Goal: Task Accomplishment & Management: Manage account settings

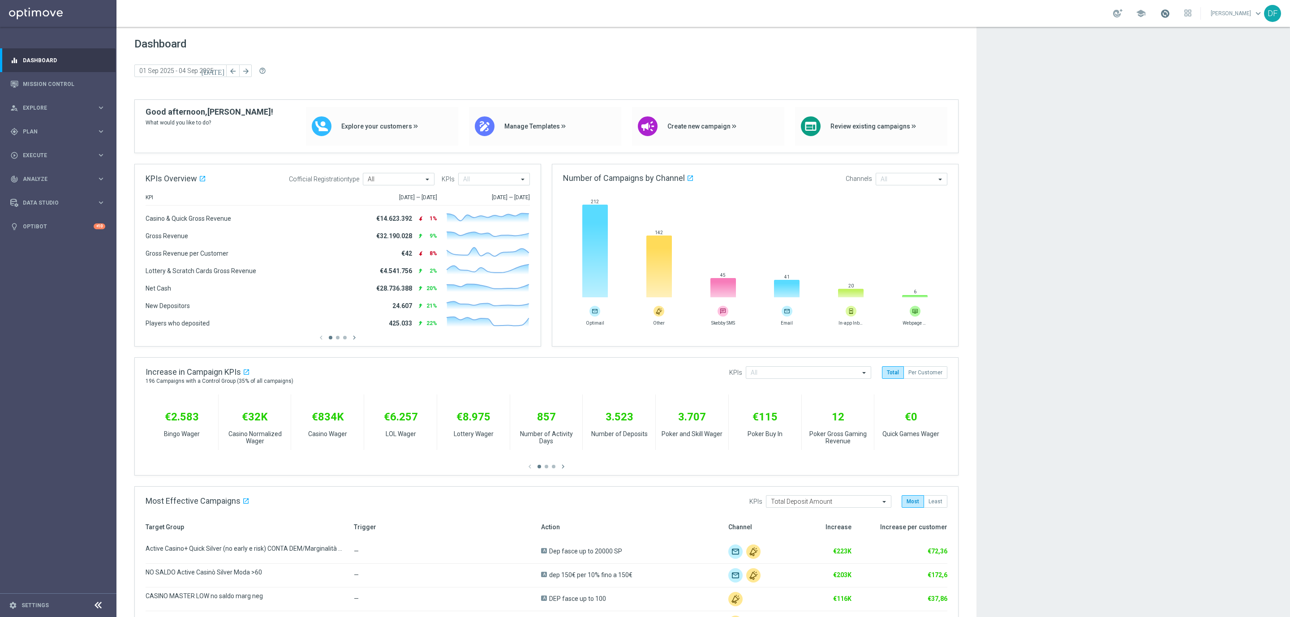
click at [1163, 15] on span at bounding box center [1165, 14] width 10 height 10
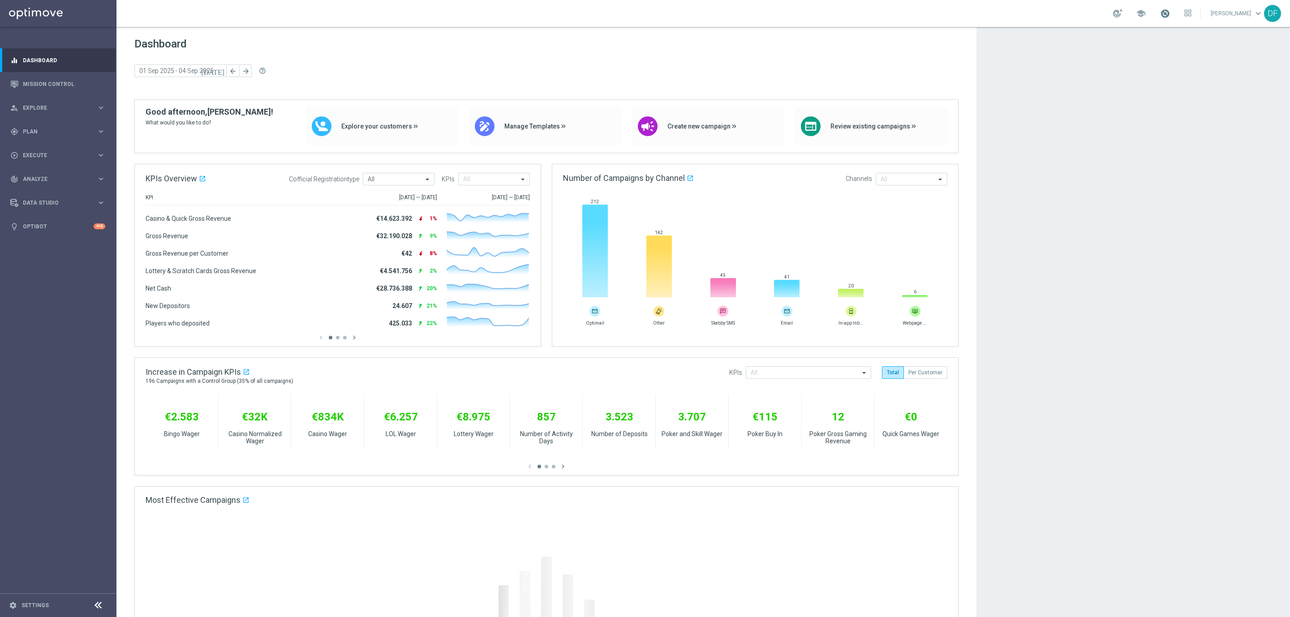
click at [1169, 17] on span at bounding box center [1165, 14] width 10 height 10
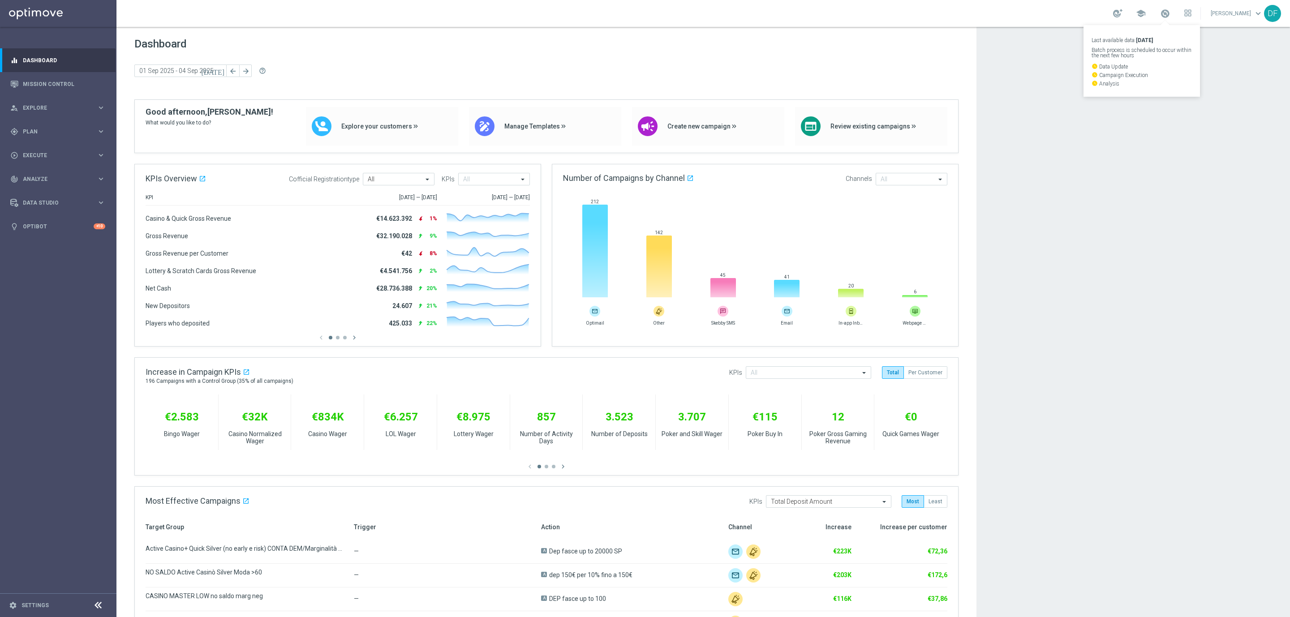
click at [1080, 142] on app-dashboard-grid "Dashboard today 01 Sep 2025 - 04 Sep 2025 arrow_back arrow_forward help_outline…" at bounding box center [702, 450] width 1173 height 846
click at [1164, 17] on span at bounding box center [1165, 14] width 10 height 10
click at [41, 136] on span "Plan" at bounding box center [60, 138] width 74 height 5
click at [1165, 14] on span at bounding box center [1165, 14] width 10 height 10
click at [36, 126] on div "gps_fixed Plan keyboard_arrow_right" at bounding box center [58, 138] width 116 height 24
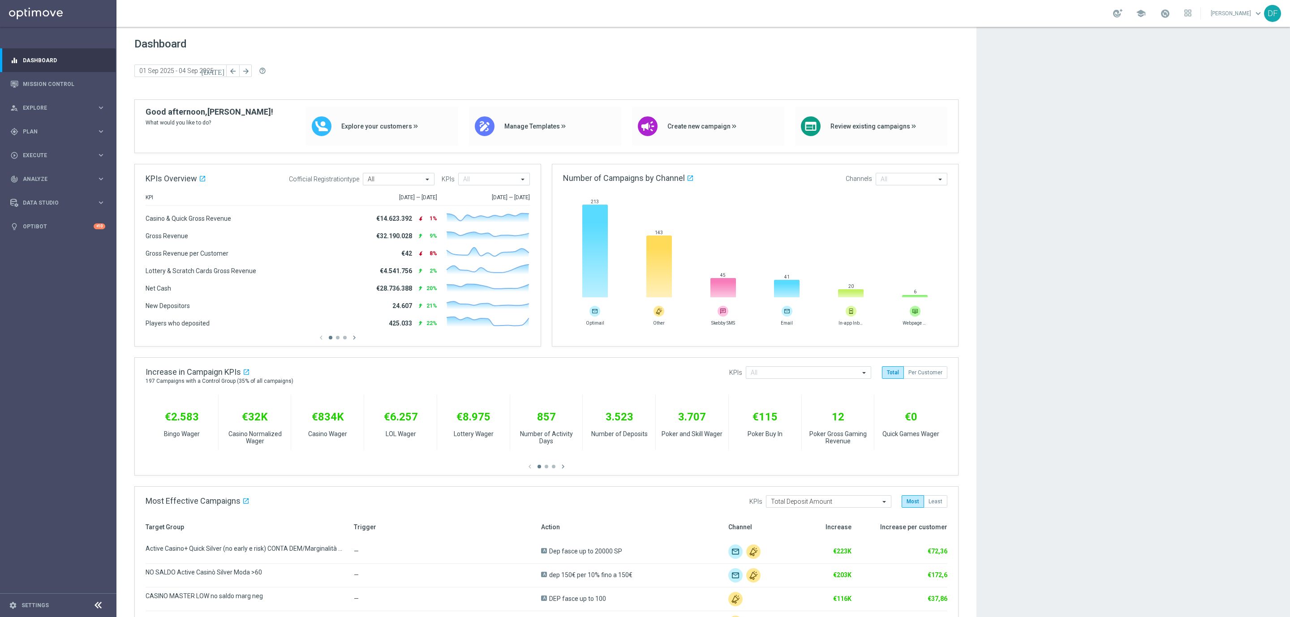
click at [1165, 7] on link at bounding box center [1165, 14] width 12 height 14
click at [1161, 14] on span at bounding box center [1165, 14] width 10 height 10
click at [1170, 10] on link at bounding box center [1165, 14] width 12 height 14
click at [1162, 10] on span at bounding box center [1165, 14] width 10 height 10
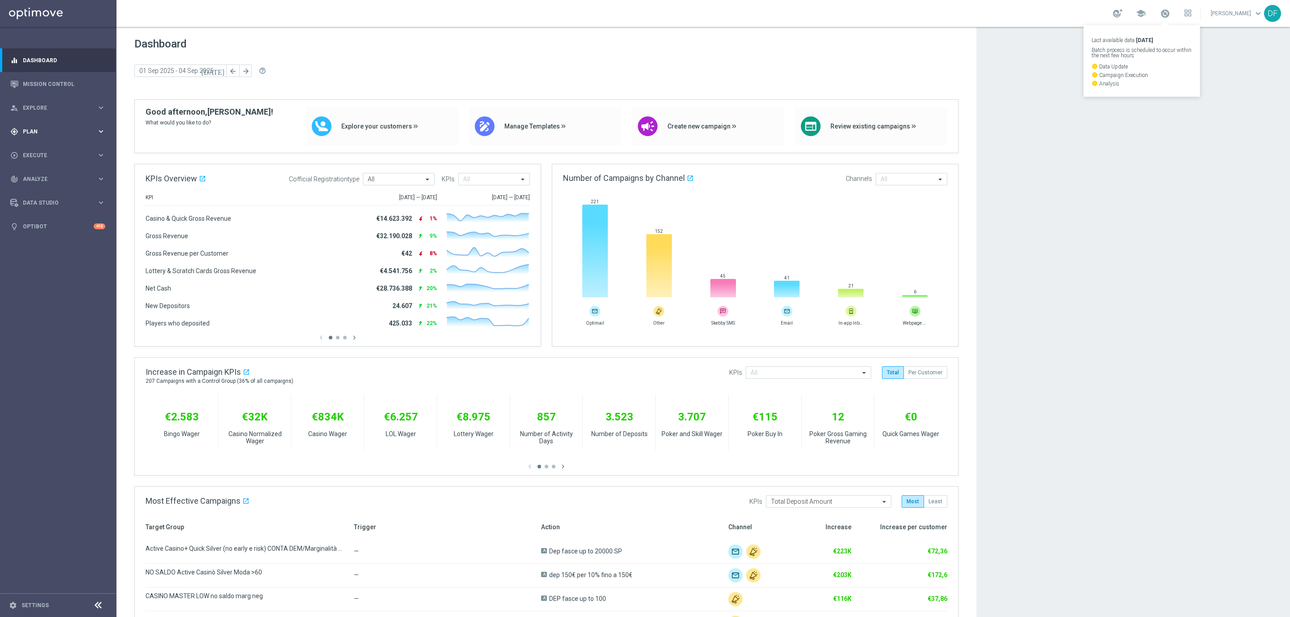
click at [39, 131] on span "Plan" at bounding box center [60, 131] width 74 height 5
click at [42, 191] on link "Streams" at bounding box center [58, 190] width 70 height 7
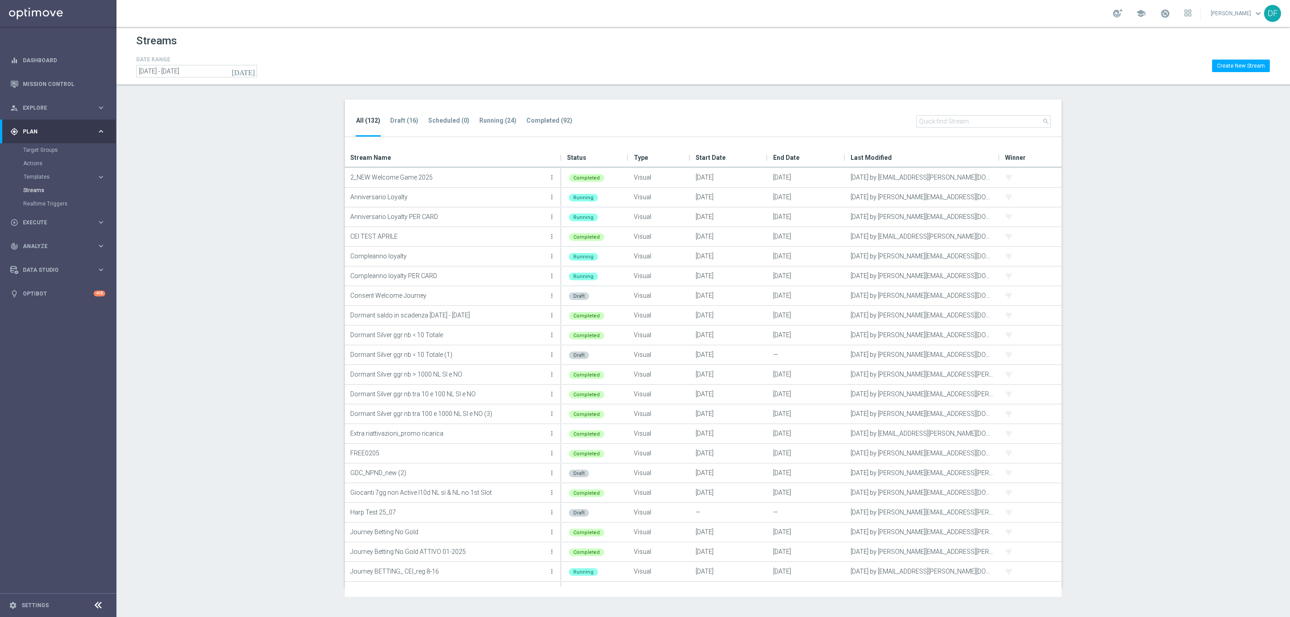
click at [933, 121] on input "text" at bounding box center [983, 121] width 134 height 13
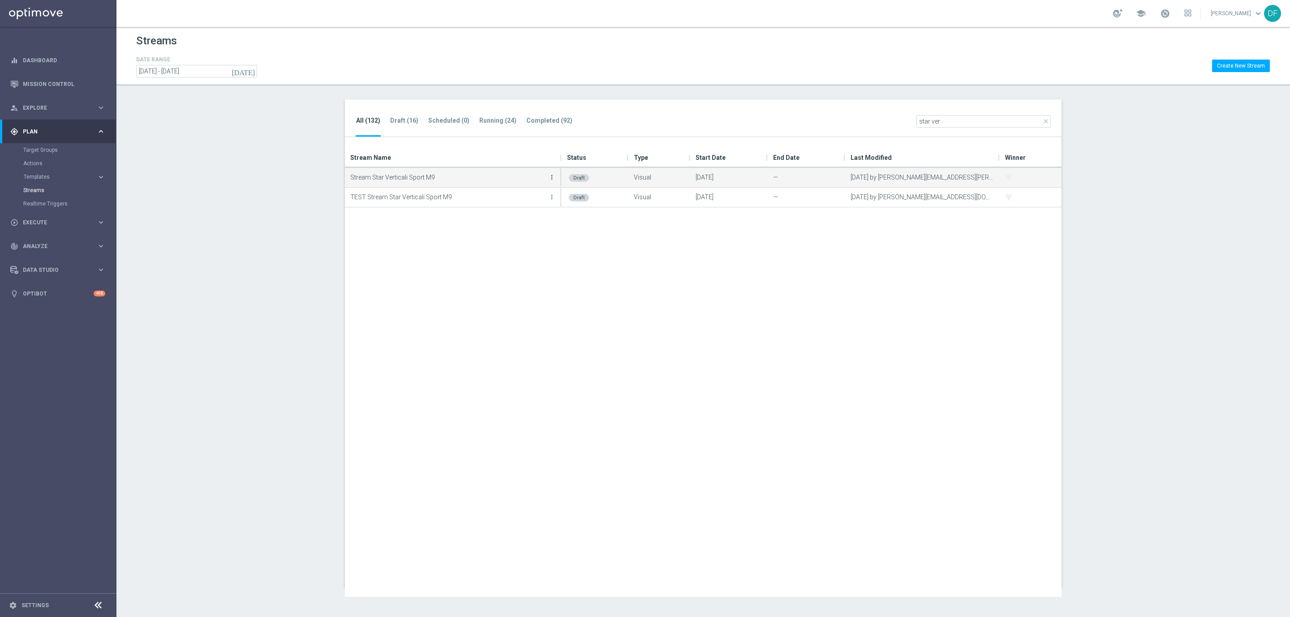
type input "star ver"
click at [550, 179] on icon "more_vert" at bounding box center [551, 177] width 7 height 7
click at [508, 187] on div "Edit" at bounding box center [516, 187] width 54 height 6
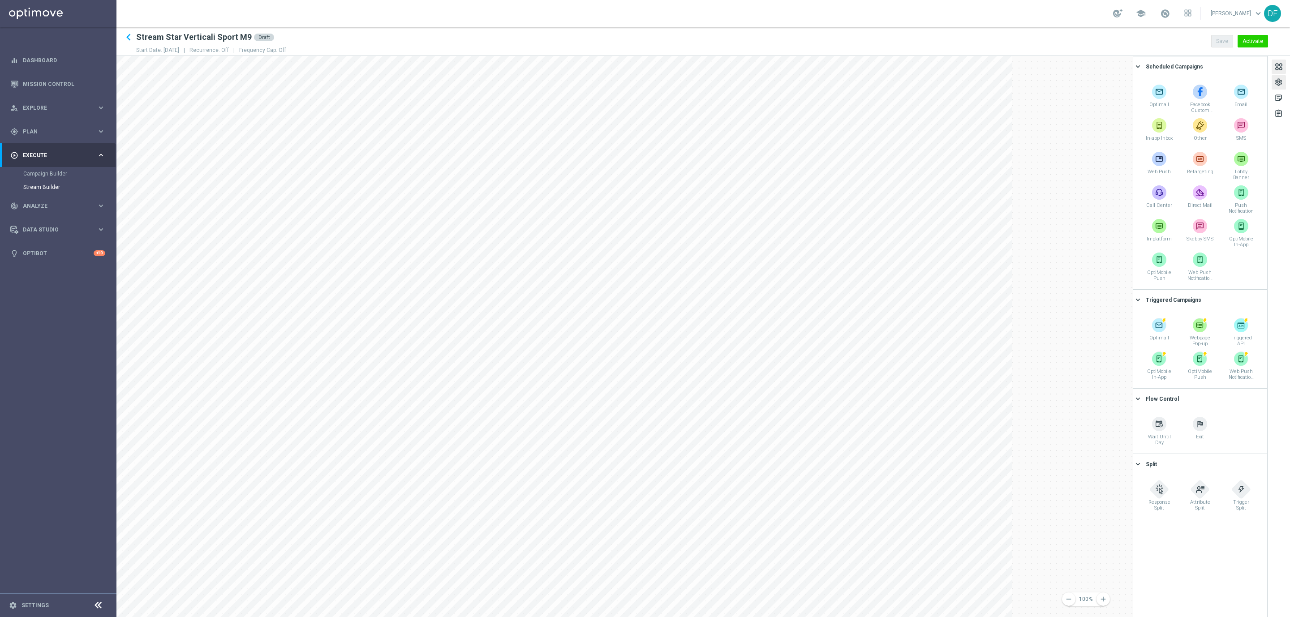
click at [1277, 82] on div "settings" at bounding box center [1278, 84] width 9 height 12
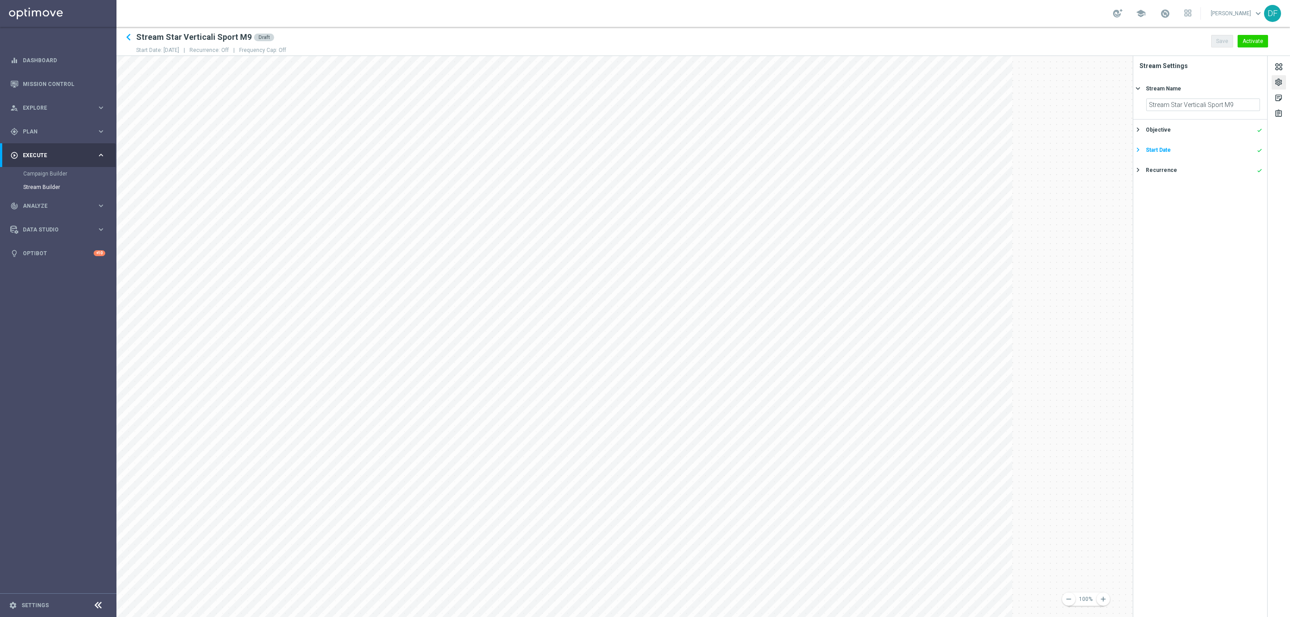
click at [1184, 150] on div "Start Date done" at bounding box center [1203, 150] width 116 height 8
click at [36, 128] on div "gps_fixed Plan" at bounding box center [53, 132] width 86 height 8
click at [42, 147] on link "Target Groups" at bounding box center [58, 149] width 70 height 7
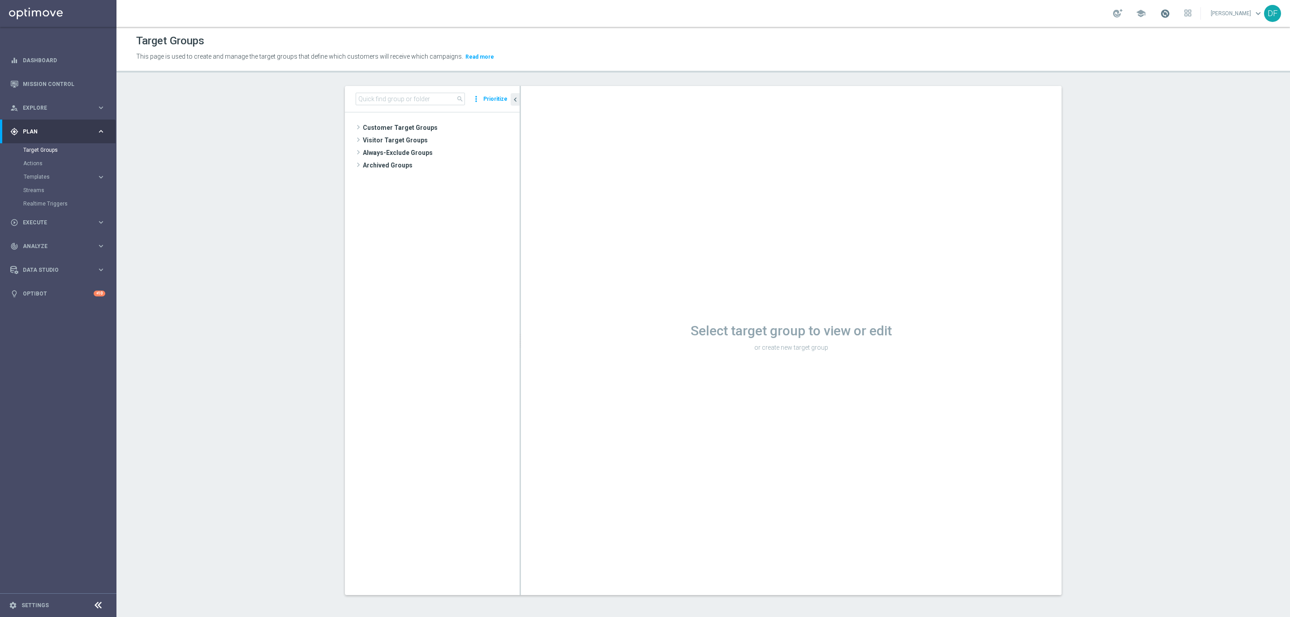
click at [1162, 14] on span at bounding box center [1165, 14] width 10 height 10
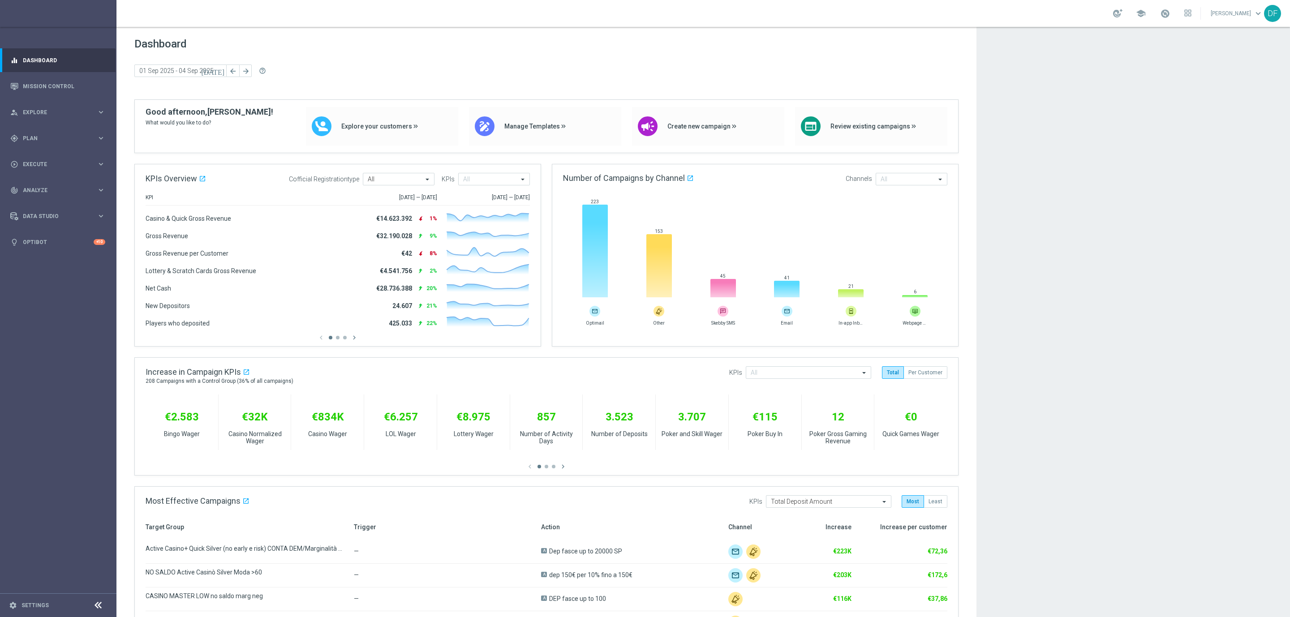
click at [1156, 4] on div "school Dario Fraccascia keyboard_arrow_down DF" at bounding box center [702, 13] width 1173 height 27
click at [1159, 12] on link at bounding box center [1165, 14] width 12 height 14
click at [37, 134] on div "gps_fixed Plan" at bounding box center [53, 138] width 86 height 8
click at [46, 151] on link "Target Groups" at bounding box center [58, 154] width 70 height 7
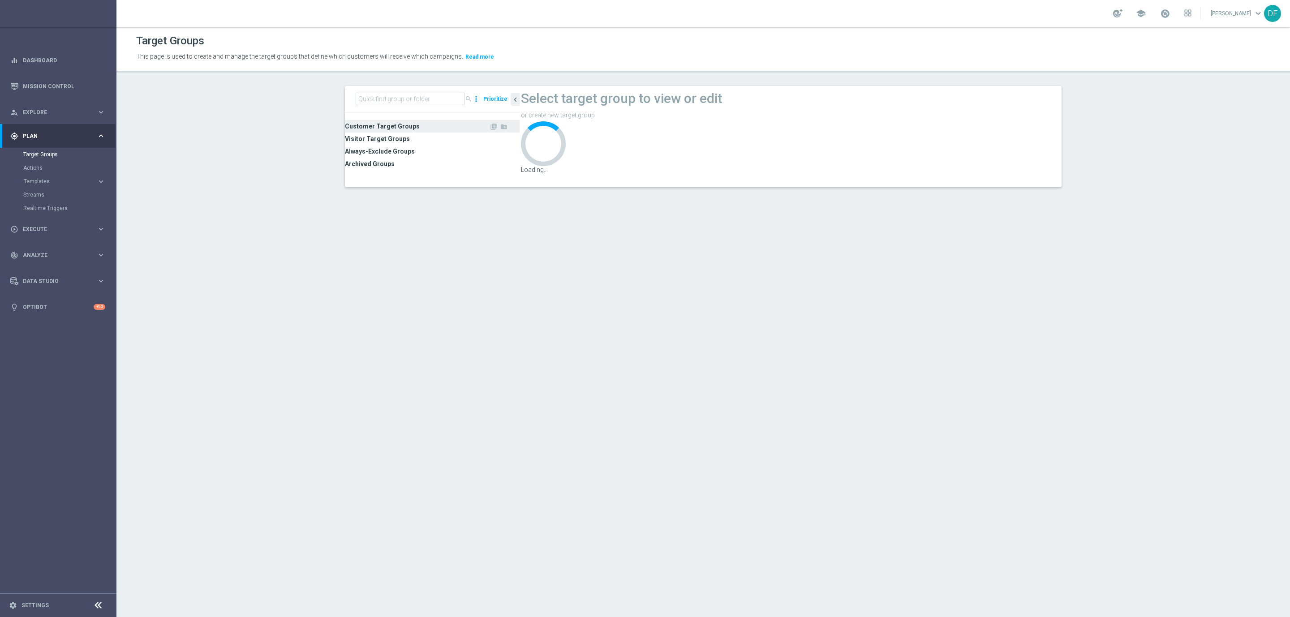
click at [376, 129] on span "Customer Target Groups" at bounding box center [417, 126] width 144 height 13
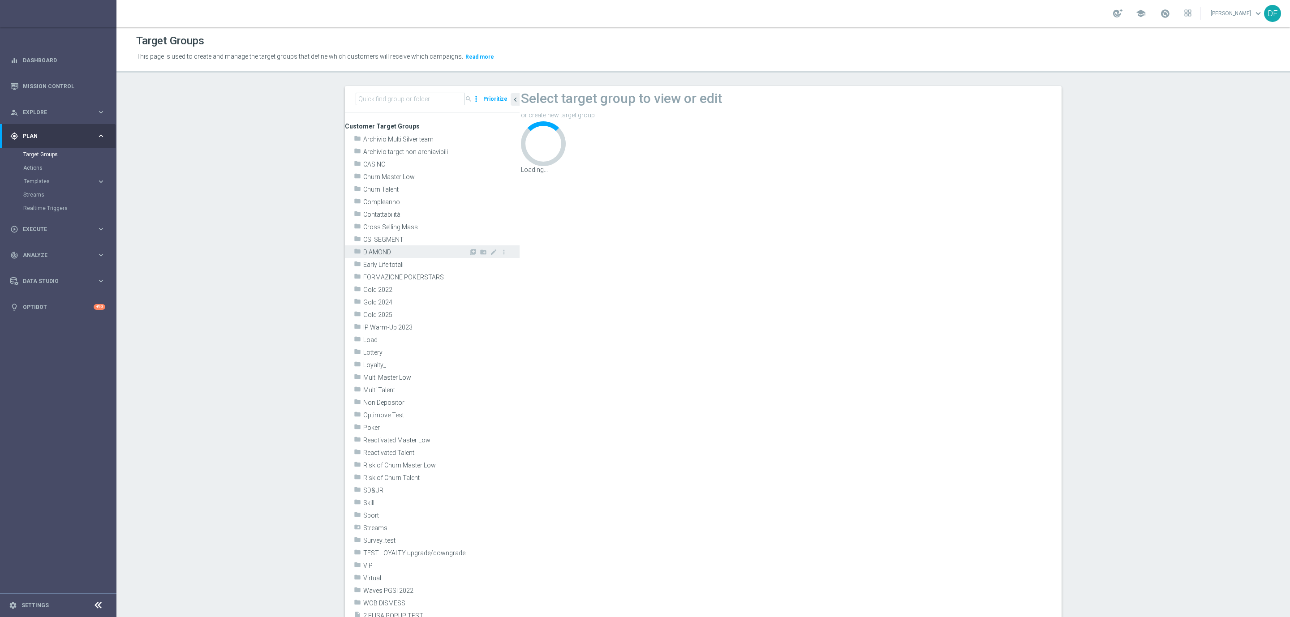
click at [383, 255] on span "DIAMOND" at bounding box center [415, 253] width 105 height 8
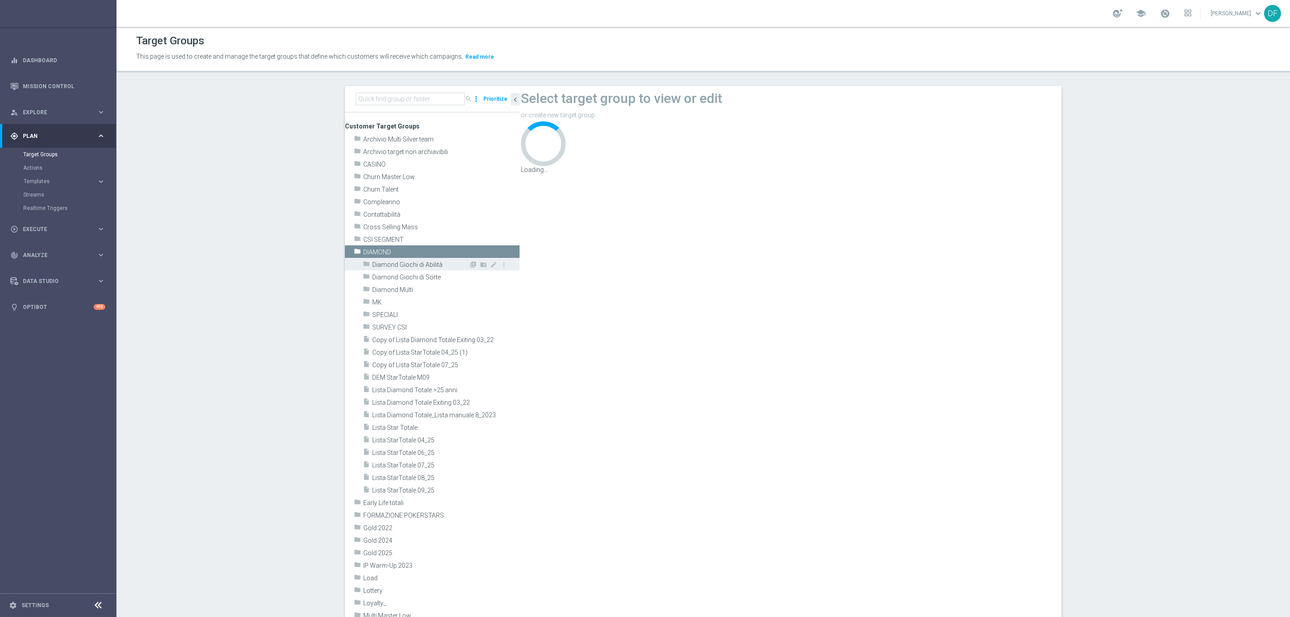
click at [410, 265] on span "Diamond Giochi di Abilità" at bounding box center [420, 265] width 96 height 8
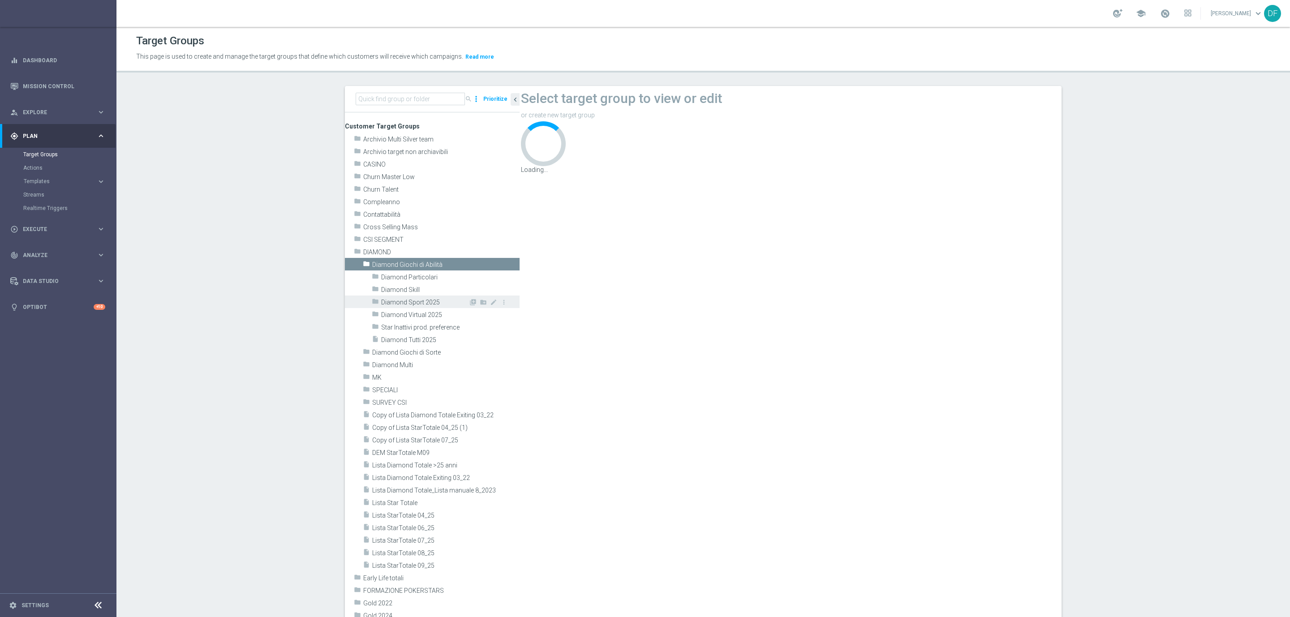
click at [407, 302] on span "Diamond Sport 2025" at bounding box center [424, 303] width 87 height 8
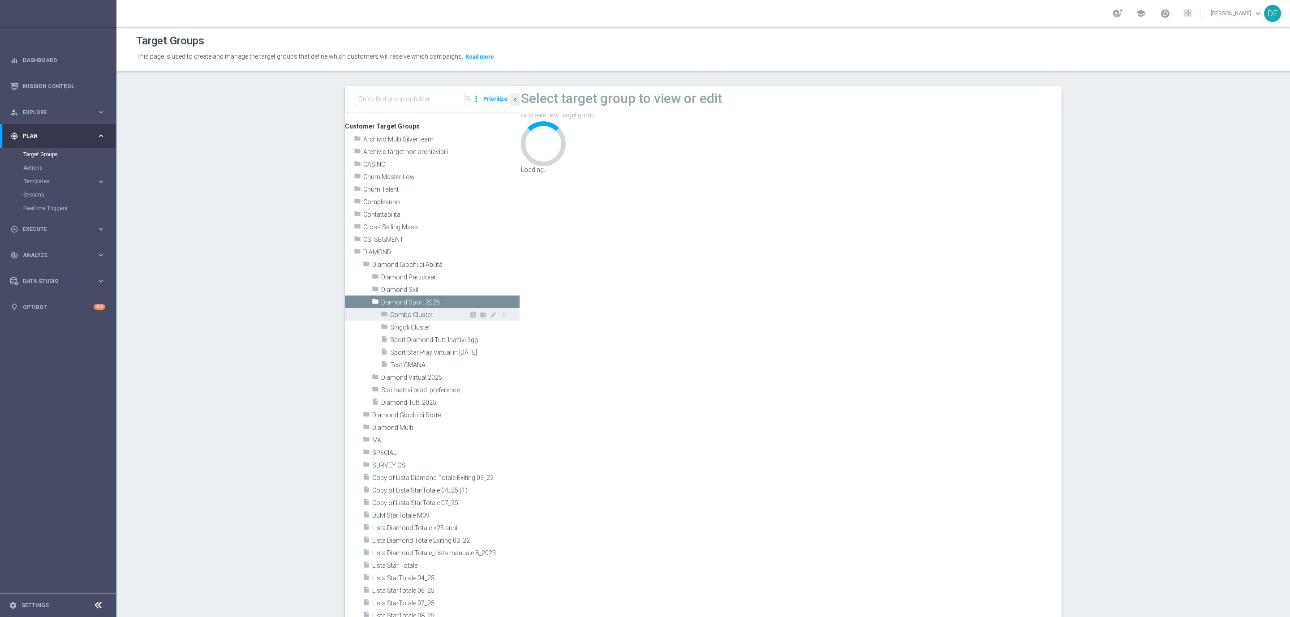
click at [429, 318] on span "Combo Cluster" at bounding box center [429, 315] width 78 height 8
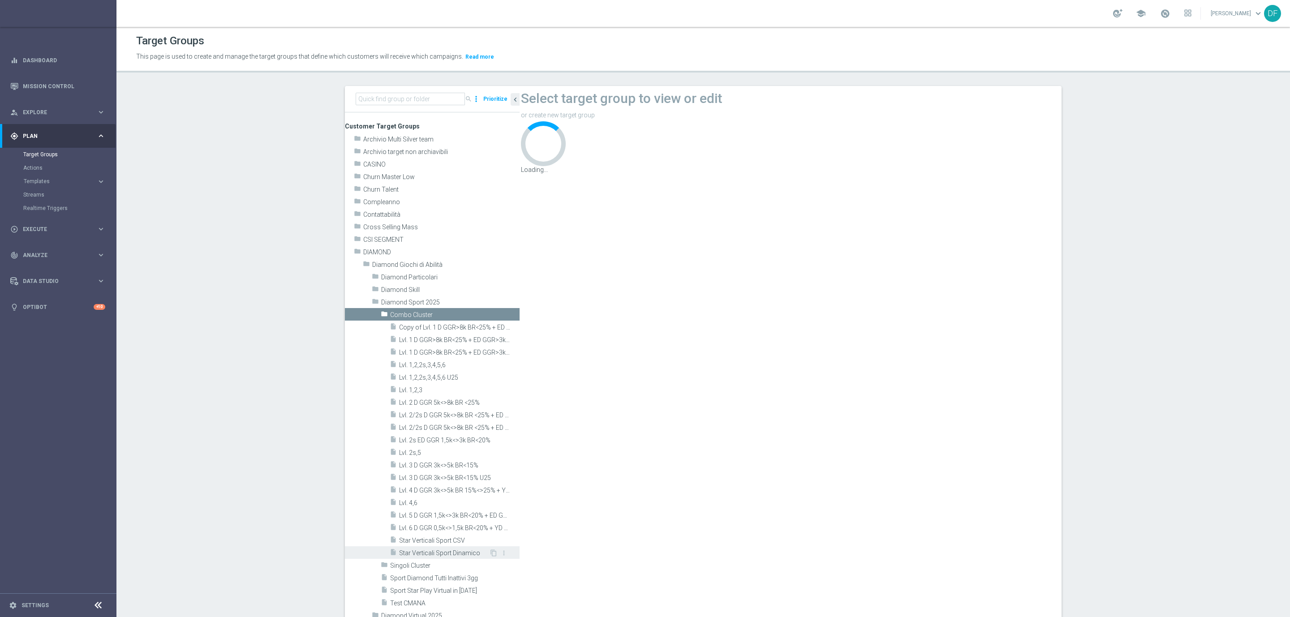
click at [457, 553] on span "Star Verticali Sport Dinamico" at bounding box center [444, 553] width 90 height 8
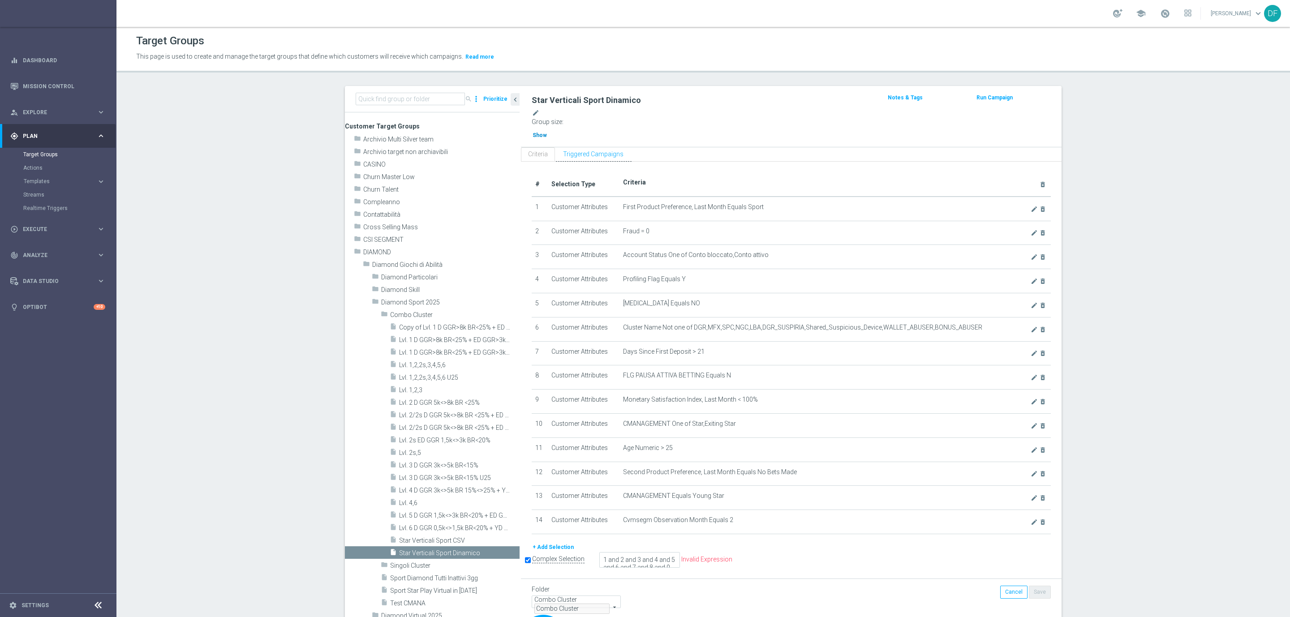
click at [547, 132] on span "Show" at bounding box center [539, 135] width 14 height 6
click at [543, 130] on span "108" at bounding box center [537, 135] width 11 height 10
click at [456, 536] on div "insert_drive_file Star Verticali Sport CSV" at bounding box center [439, 540] width 99 height 13
checkbox input "false"
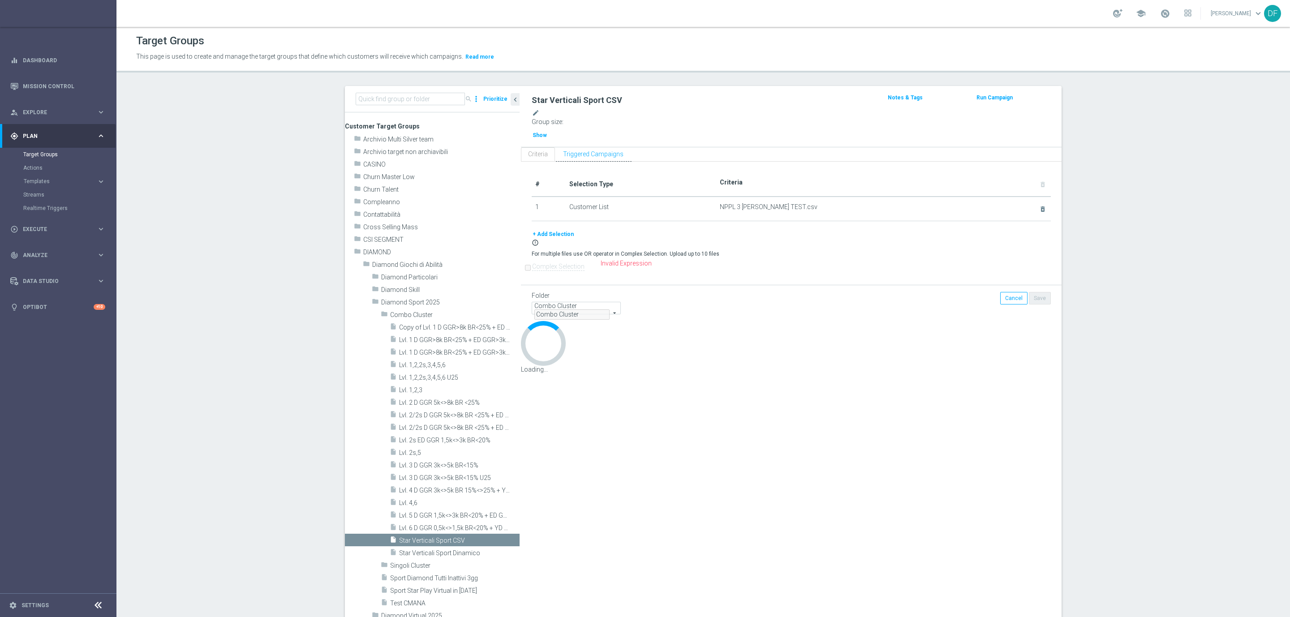
click at [545, 229] on button "+ Add Selection" at bounding box center [553, 234] width 43 height 10
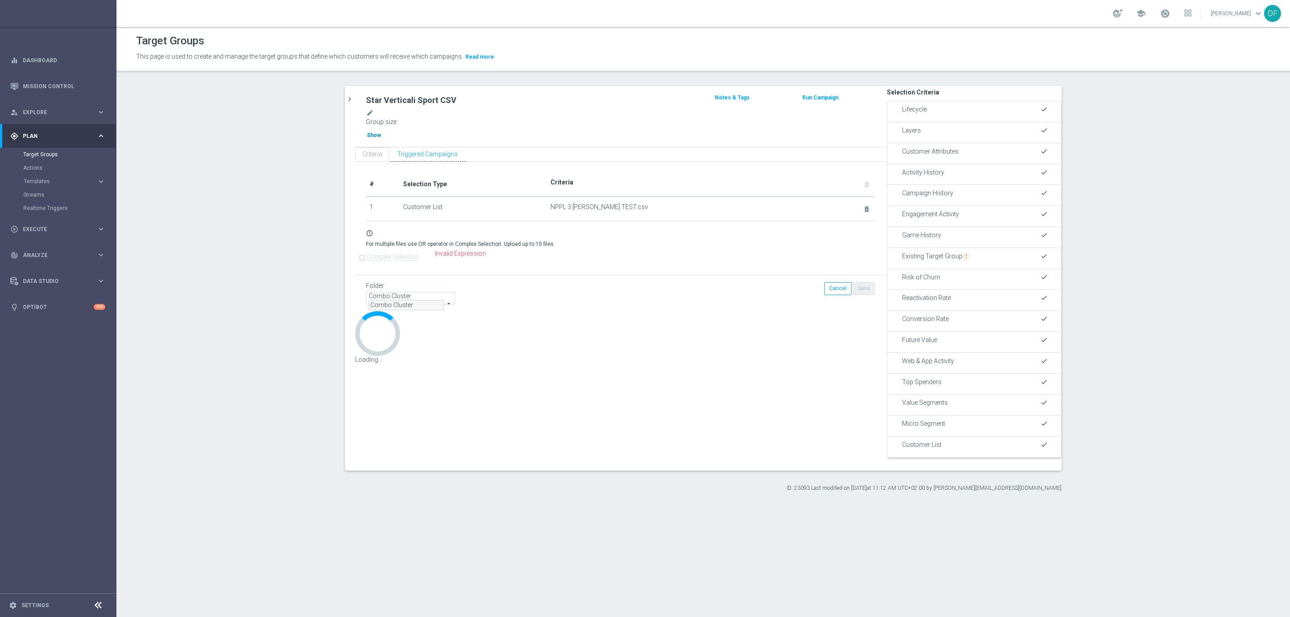
click at [381, 132] on span "Show" at bounding box center [374, 135] width 14 height 6
click at [863, 206] on icon "delete_forever" at bounding box center [866, 209] width 7 height 7
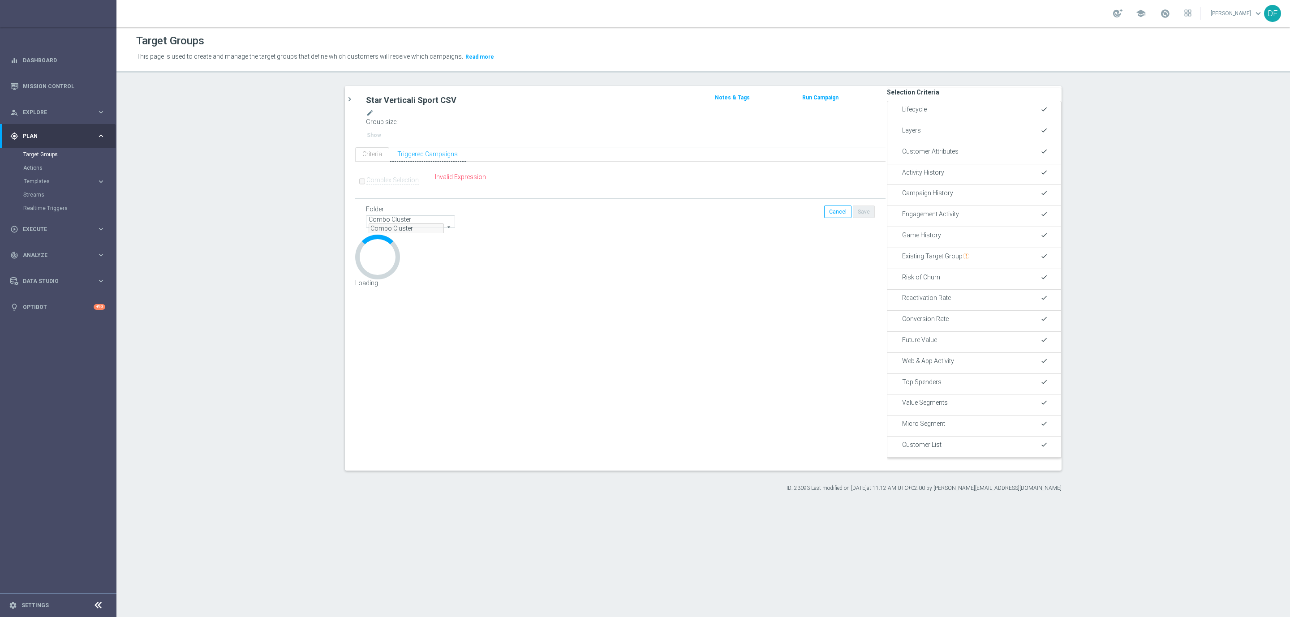
click at [919, 441] on span "Customer List" at bounding box center [921, 444] width 39 height 7
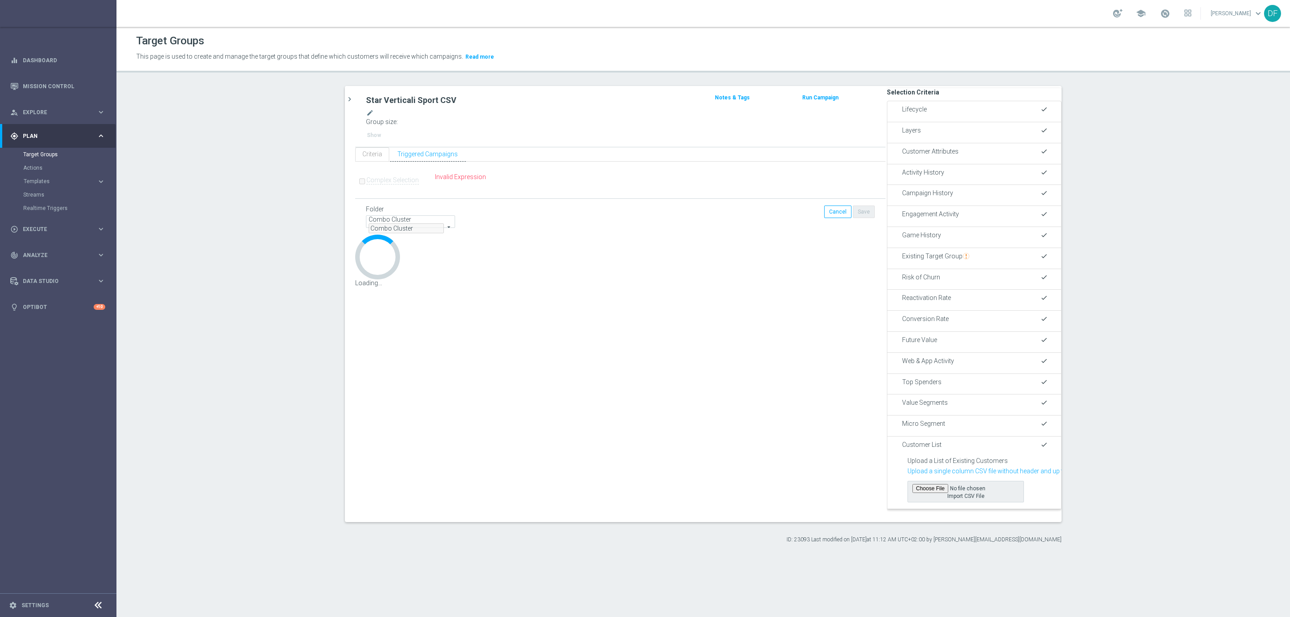
click at [921, 481] on label "Import CSV File" at bounding box center [965, 491] width 116 height 21
click at [921, 484] on input "Import CSV File" at bounding box center [965, 488] width 107 height 9
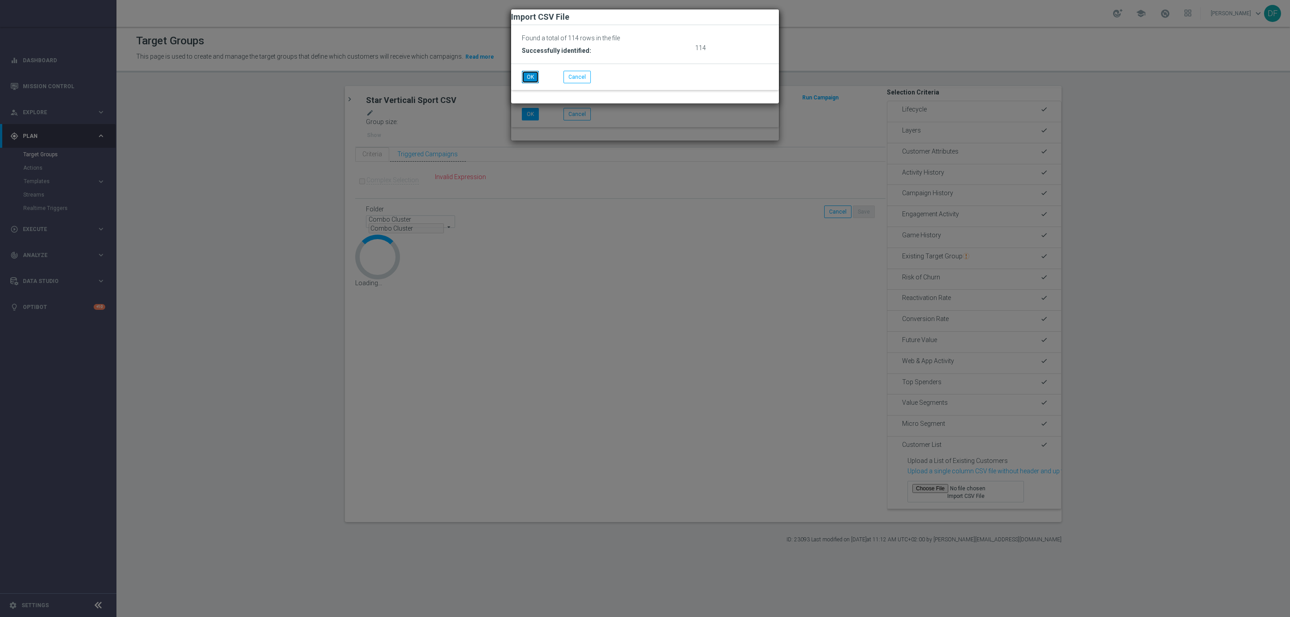
click at [539, 83] on button "OK" at bounding box center [530, 77] width 17 height 13
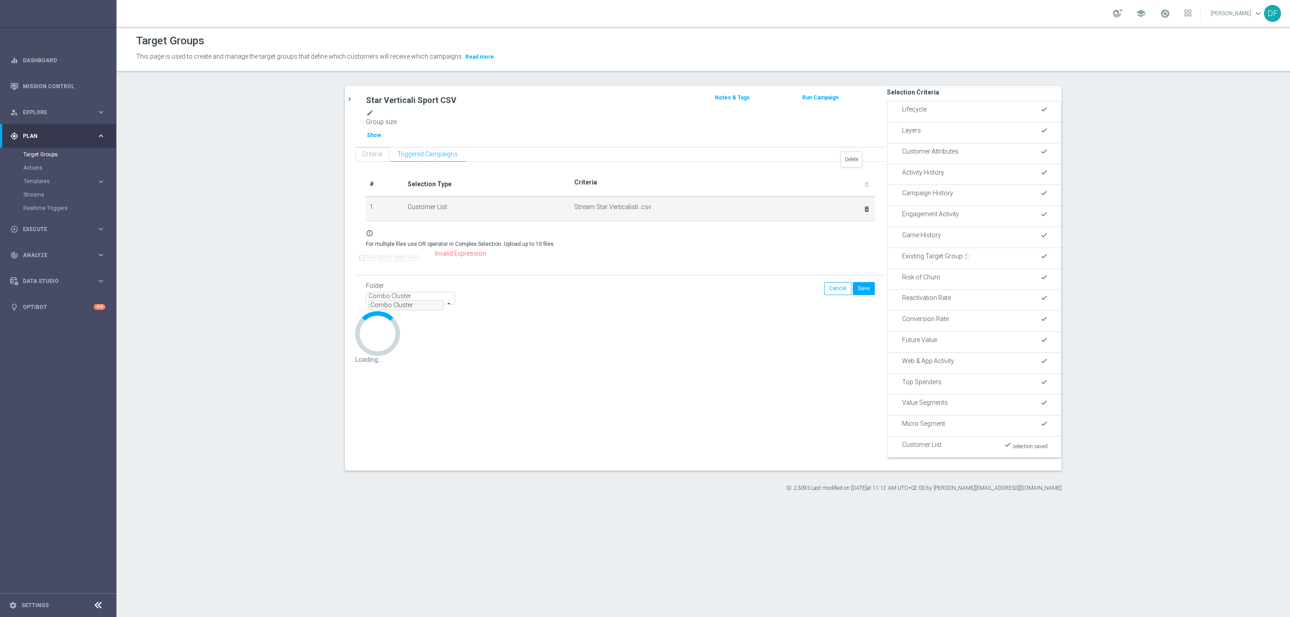
click at [863, 206] on icon "delete_forever" at bounding box center [866, 209] width 7 height 7
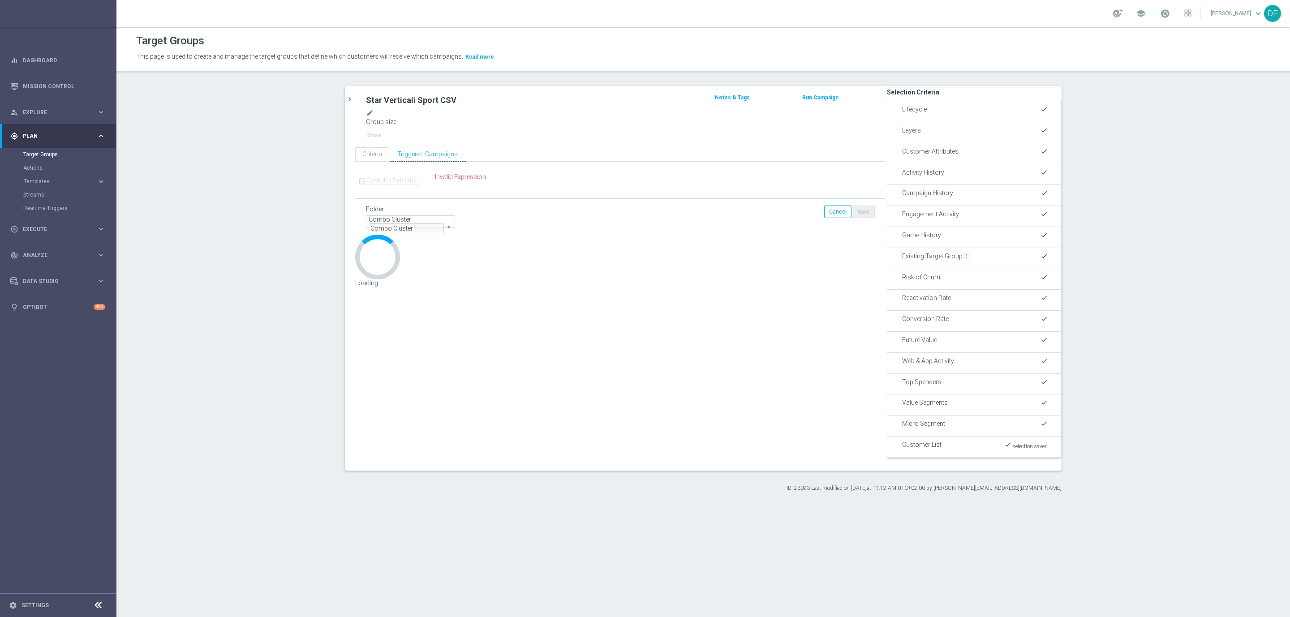
click at [925, 441] on span "Customer List" at bounding box center [921, 444] width 39 height 7
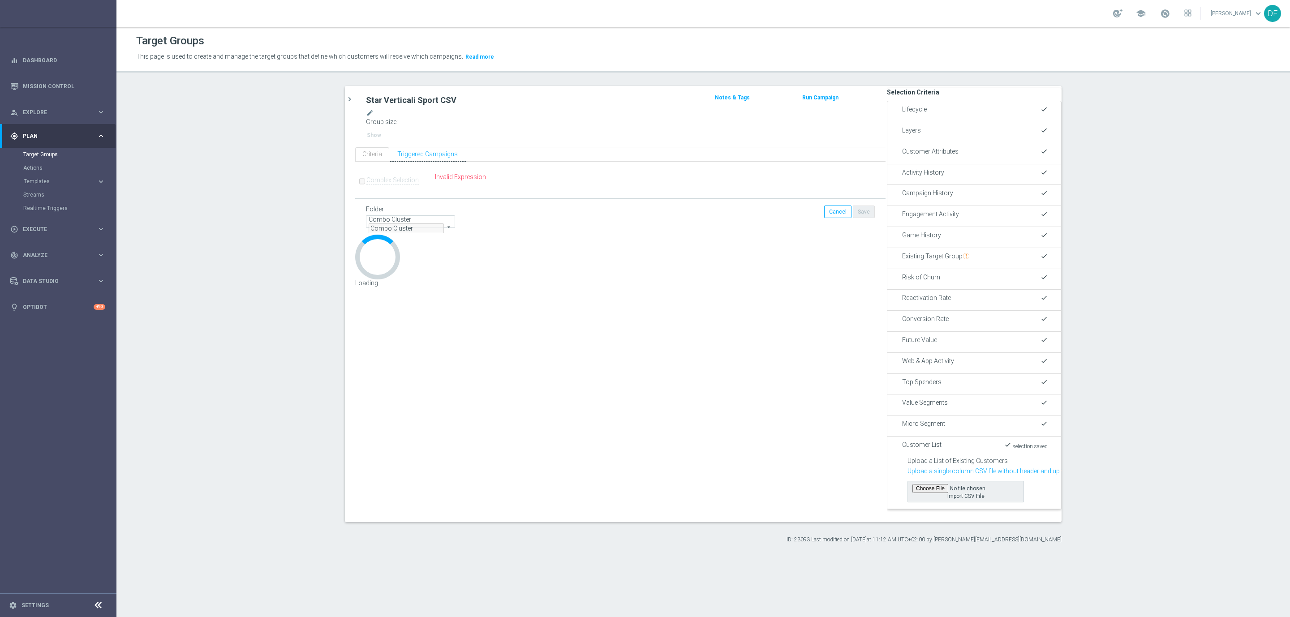
click at [911, 481] on label "Import CSV File" at bounding box center [965, 491] width 116 height 21
click at [912, 484] on input "Import CSV File" at bounding box center [965, 488] width 107 height 9
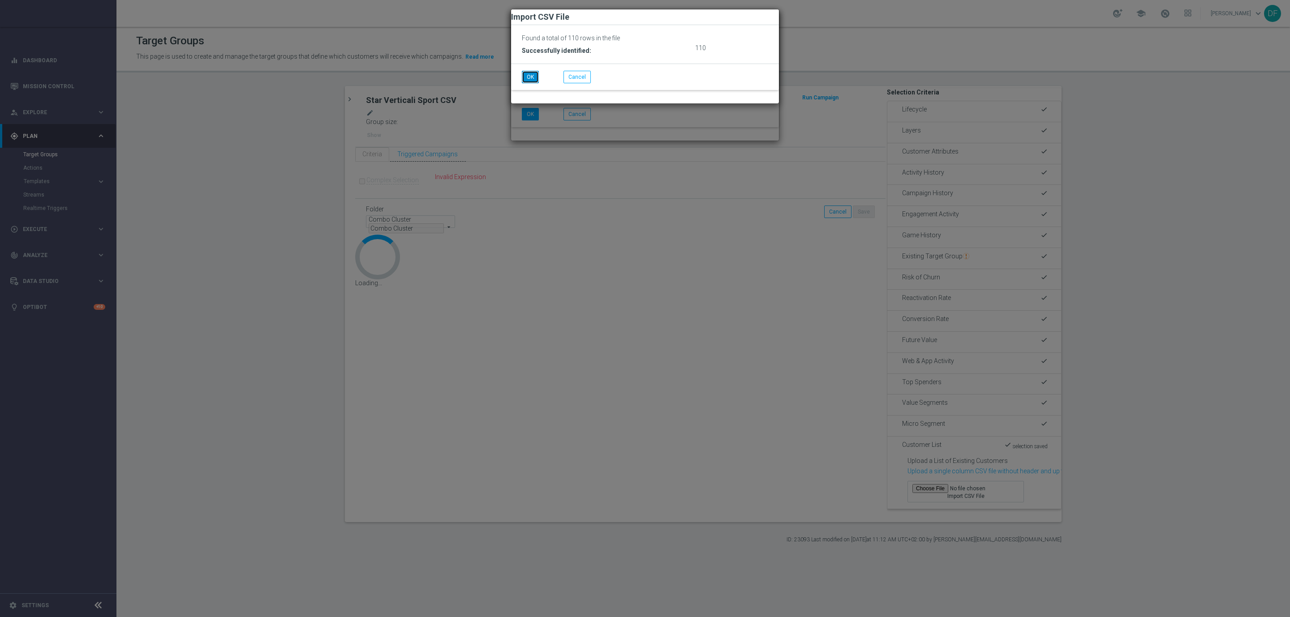
click at [539, 83] on button "OK" at bounding box center [530, 77] width 17 height 13
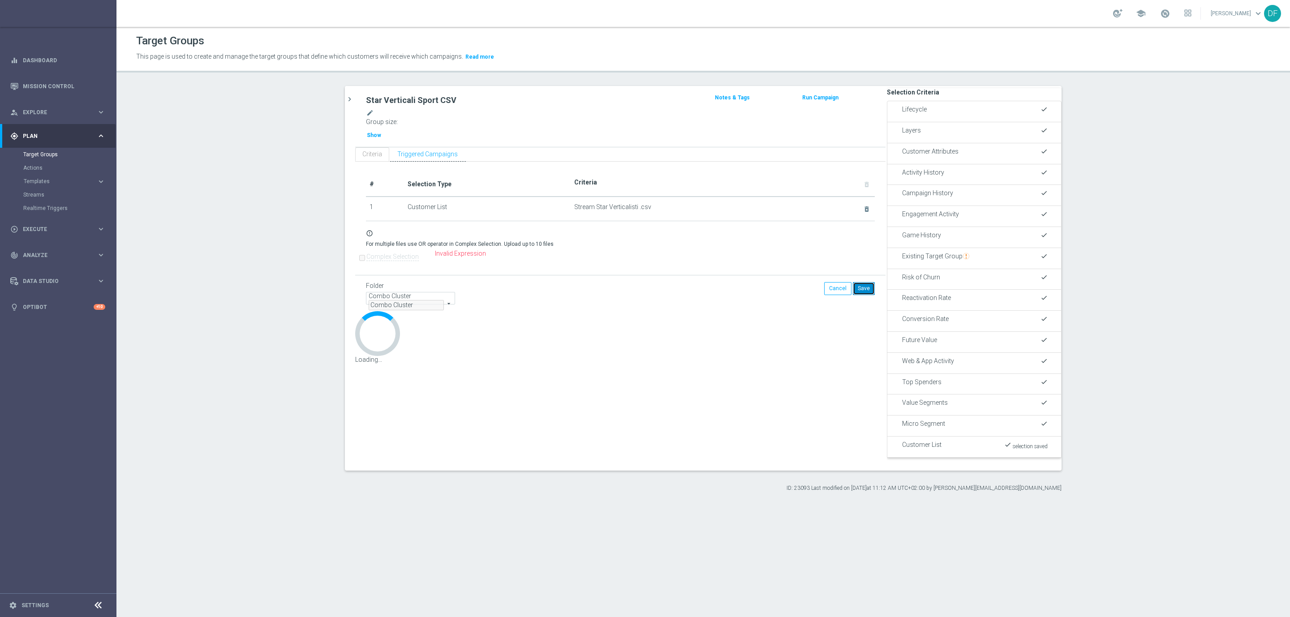
click at [860, 295] on button "Save" at bounding box center [864, 288] width 22 height 13
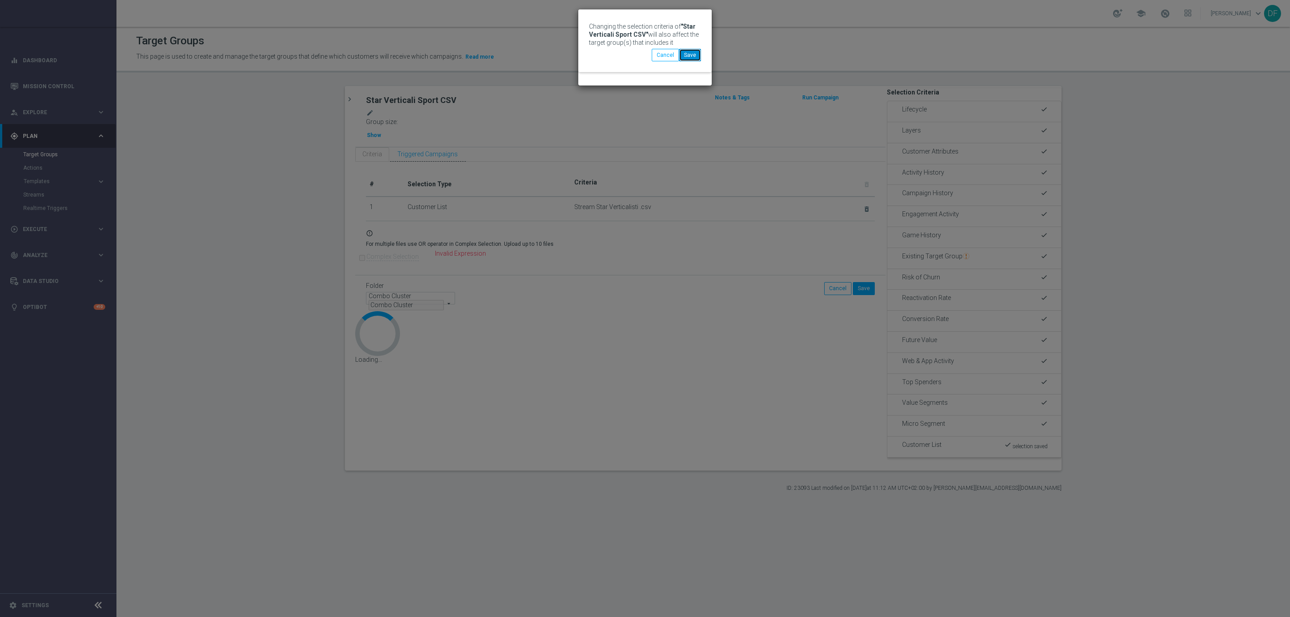
click at [686, 61] on button "Save" at bounding box center [690, 55] width 22 height 13
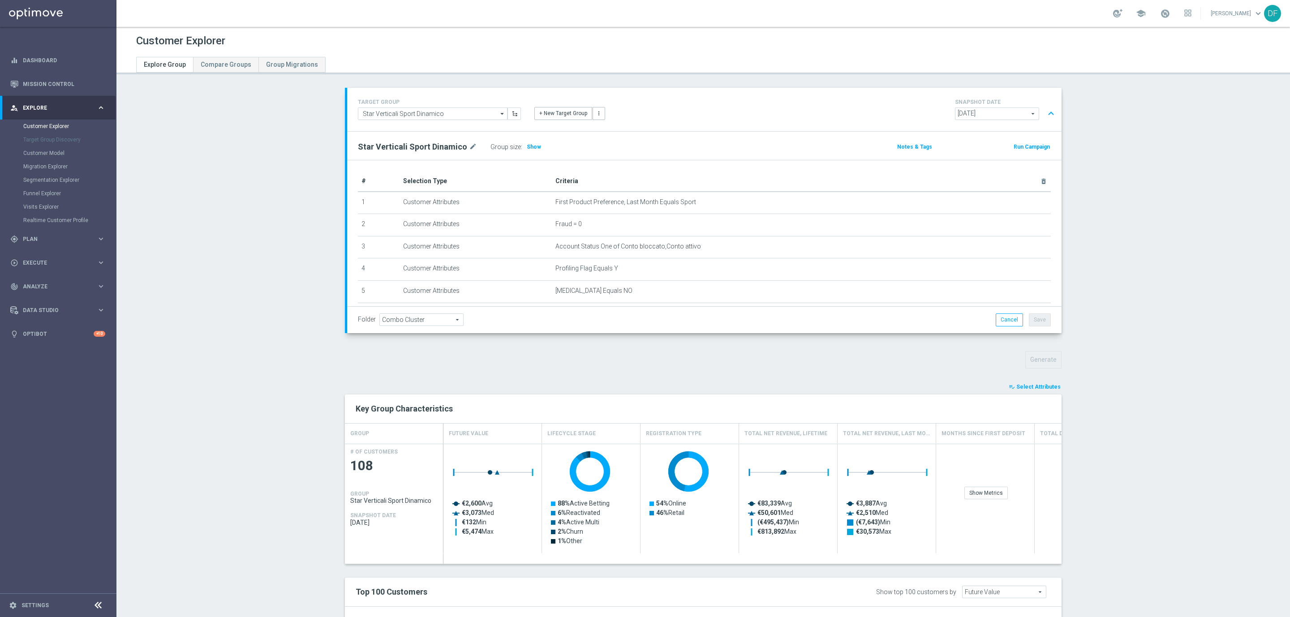
click at [1029, 390] on span "Select Attributes" at bounding box center [1038, 387] width 44 height 6
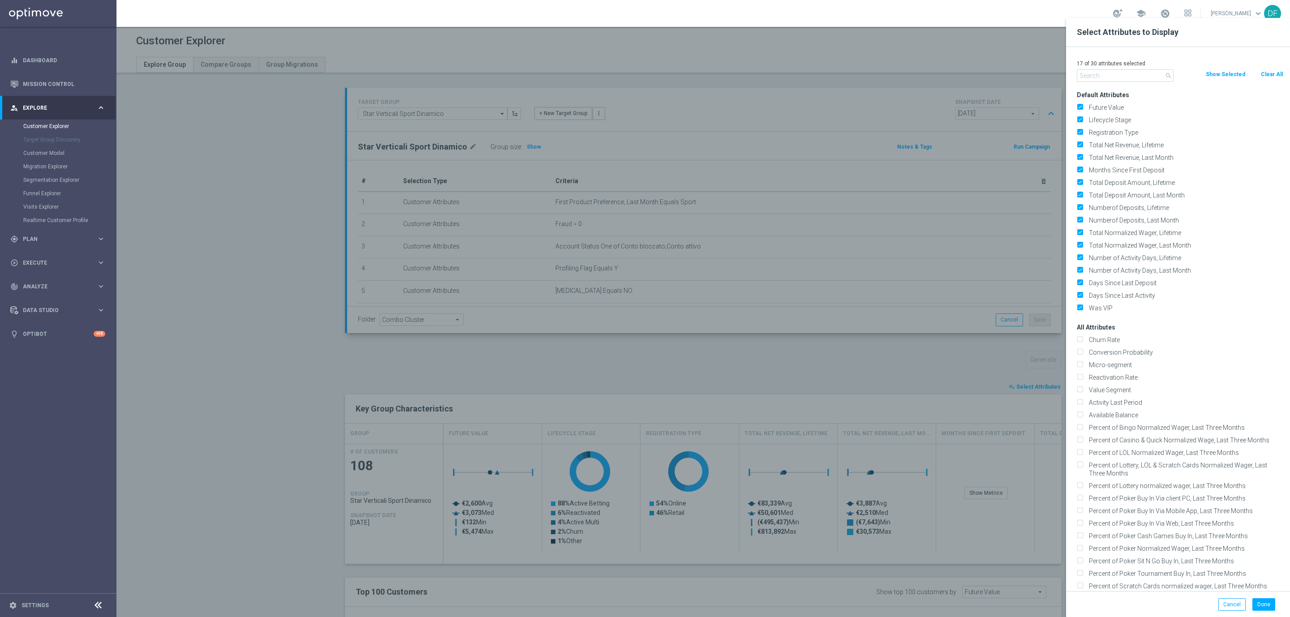
click at [1270, 74] on button "Clear All" at bounding box center [1272, 74] width 24 height 10
checkbox input "false"
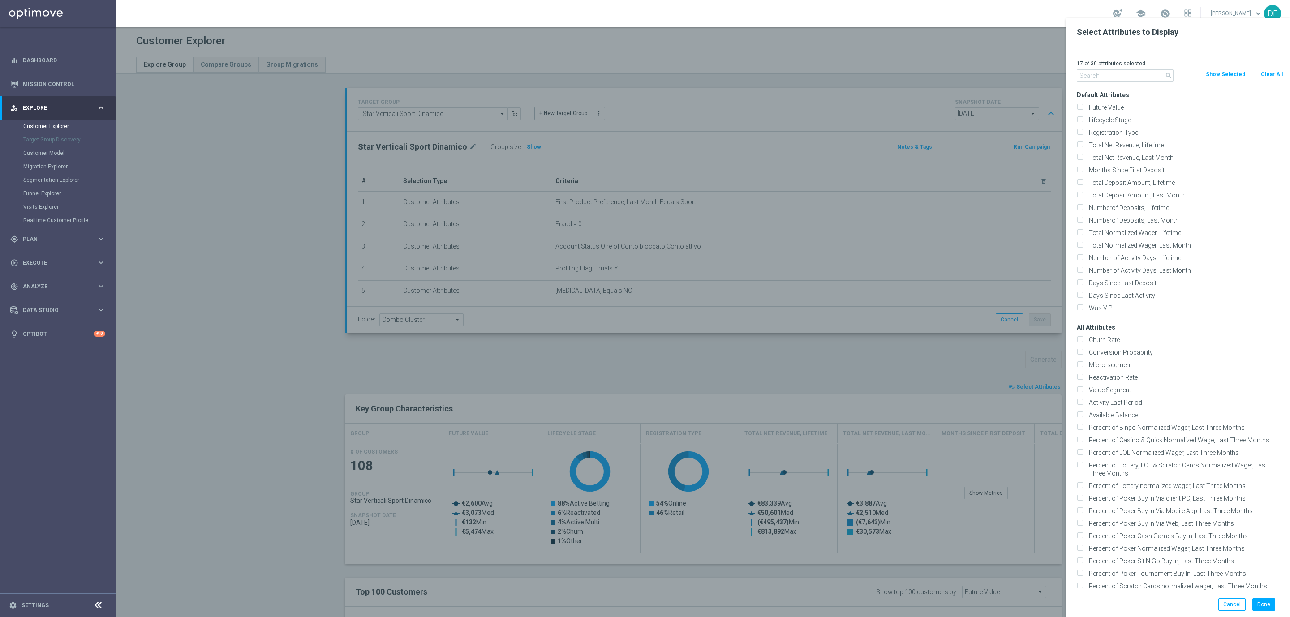
checkbox input "false"
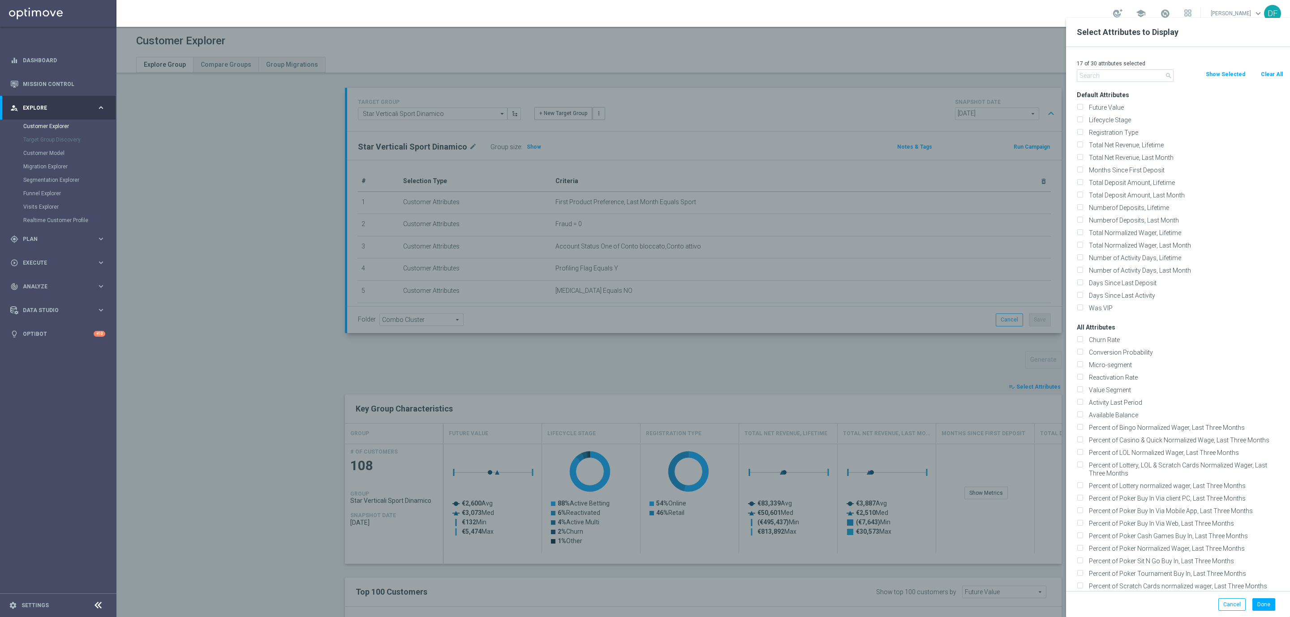
checkbox input "false"
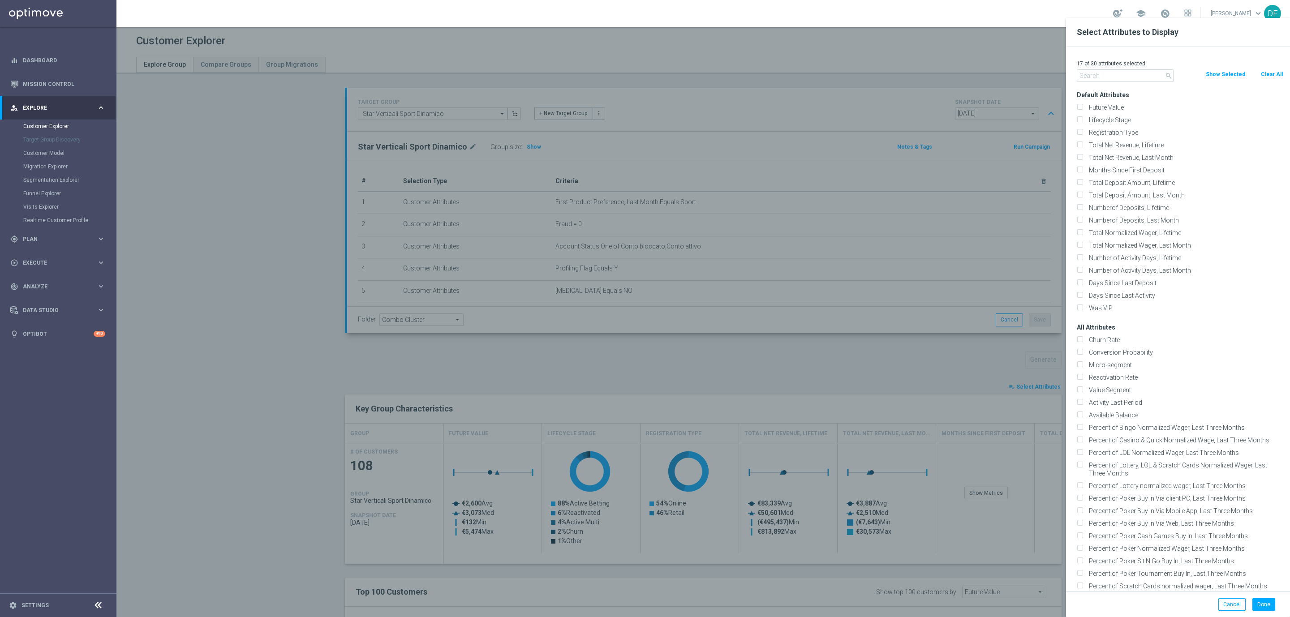
checkbox input "false"
click at [1096, 73] on input "text" at bounding box center [1125, 75] width 97 height 13
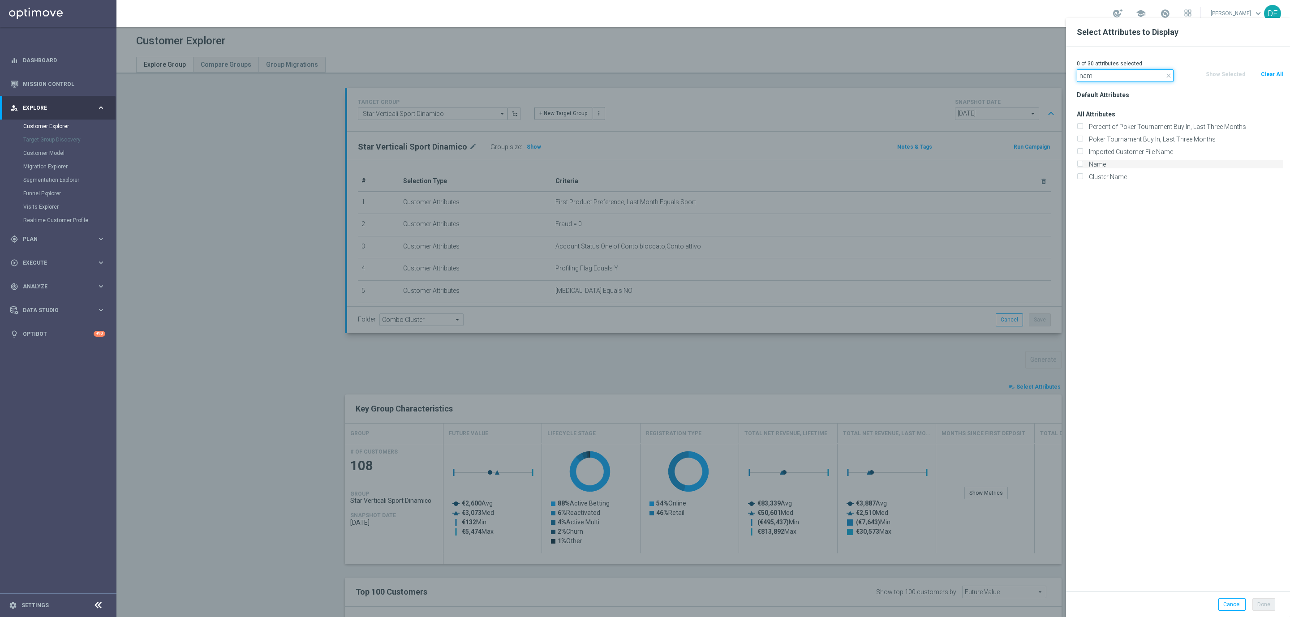
type input "nam"
click at [1083, 166] on div "Name" at bounding box center [1180, 164] width 206 height 8
click at [1080, 164] on input "Name" at bounding box center [1080, 166] width 6 height 6
checkbox input "true"
drag, startPoint x: 1106, startPoint y: 77, endPoint x: 1059, endPoint y: 81, distance: 47.2
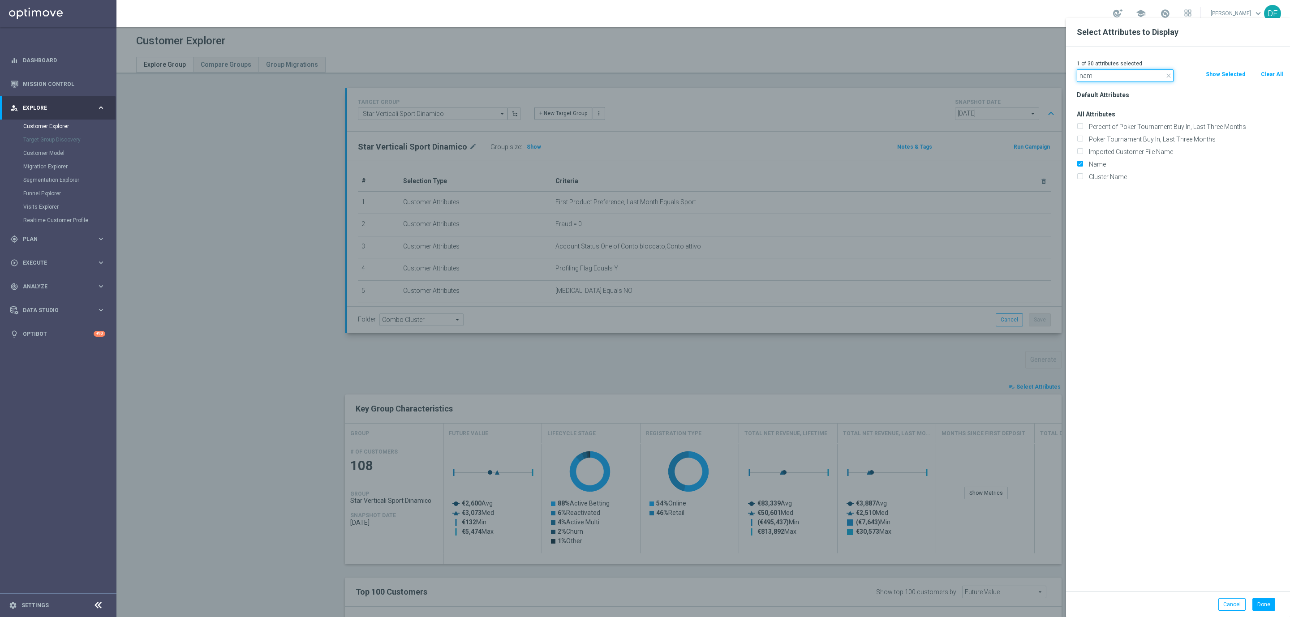
type input "s"
type input "l"
type input "mail"
click at [1077, 167] on input "Email" at bounding box center [1080, 166] width 6 height 6
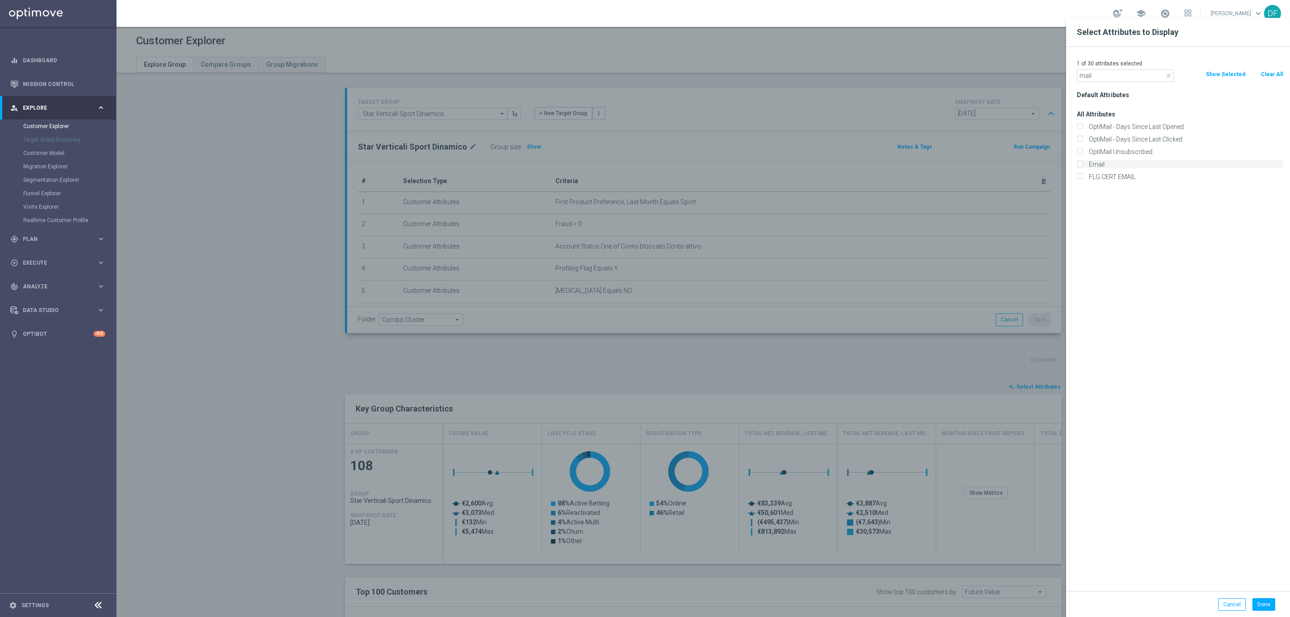
checkbox input "true"
click at [1111, 69] on div "2 of 30 attributes selected" at bounding box center [1180, 64] width 220 height 12
drag, startPoint x: 1106, startPoint y: 76, endPoint x: 1071, endPoint y: 77, distance: 34.9
click at [1071, 77] on div "close mail" at bounding box center [1125, 75] width 110 height 13
type input "n"
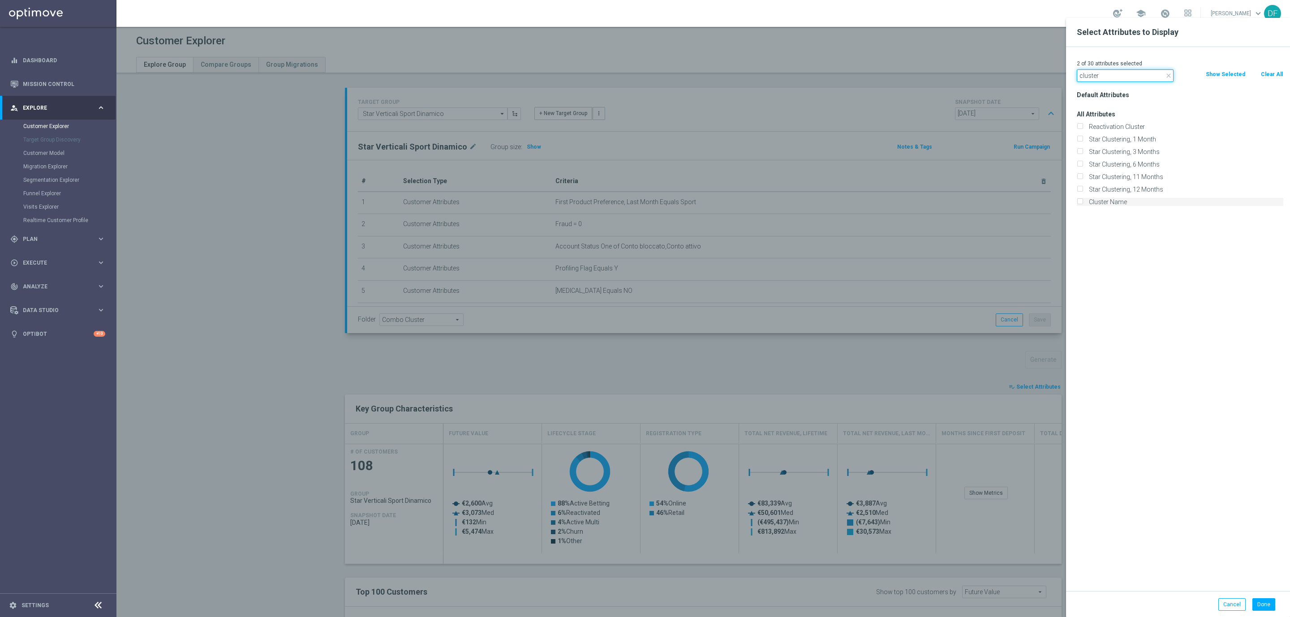
type input "cluster"
click at [1080, 203] on input "Cluster Name" at bounding box center [1080, 203] width 6 height 6
checkbox input "true"
drag, startPoint x: 1106, startPoint y: 77, endPoint x: 1012, endPoint y: 70, distance: 93.8
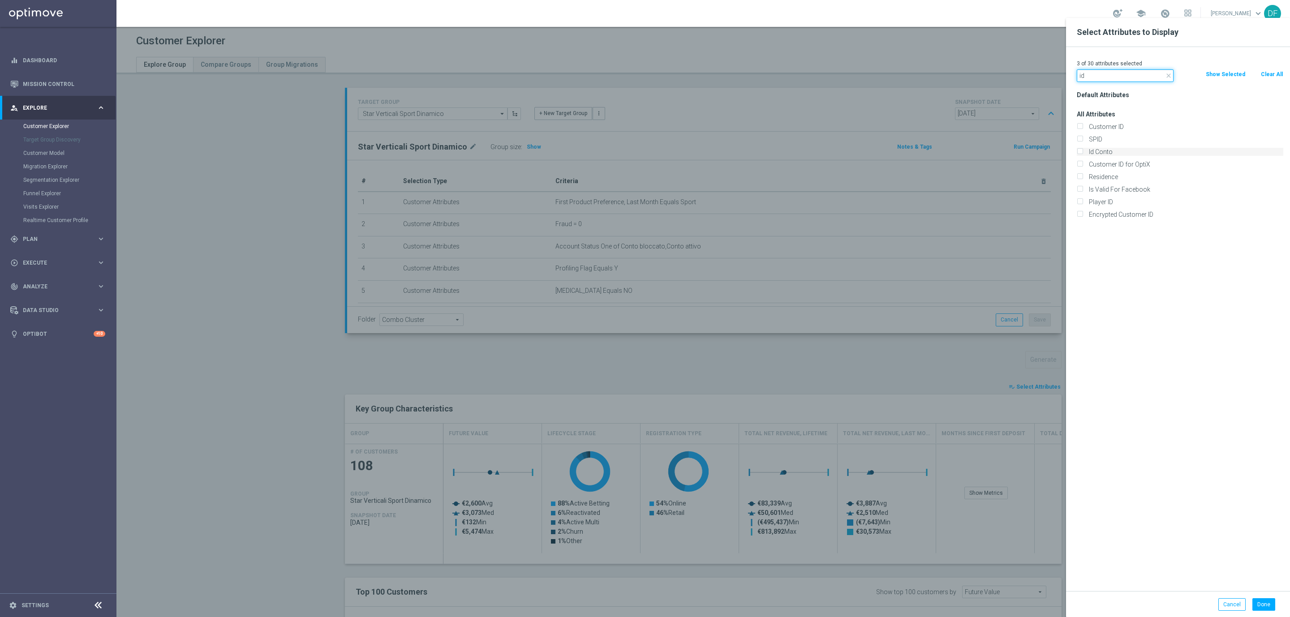
type input "id"
click at [1081, 155] on input "Id Conto" at bounding box center [1080, 153] width 6 height 6
checkbox input "true"
drag, startPoint x: 1091, startPoint y: 73, endPoint x: 993, endPoint y: 78, distance: 97.7
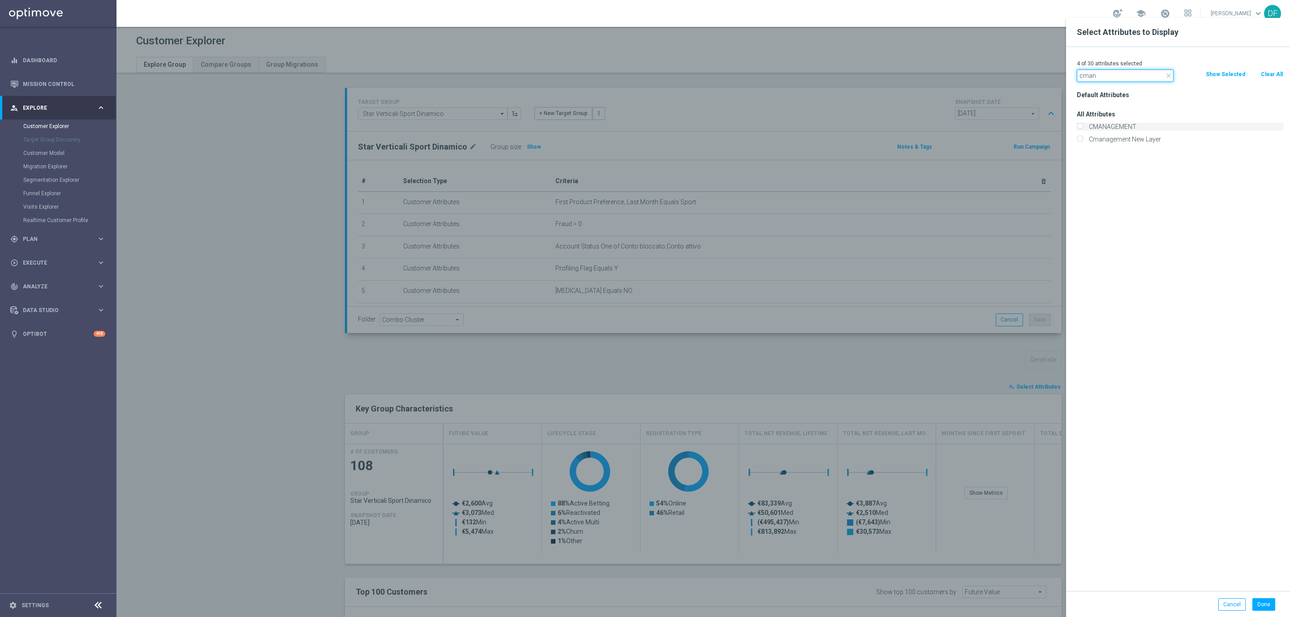
type input "cman"
click at [1081, 125] on input "CMANAGEMENT" at bounding box center [1080, 128] width 6 height 6
checkbox input "true"
click at [1167, 75] on icon "close" at bounding box center [1168, 75] width 7 height 7
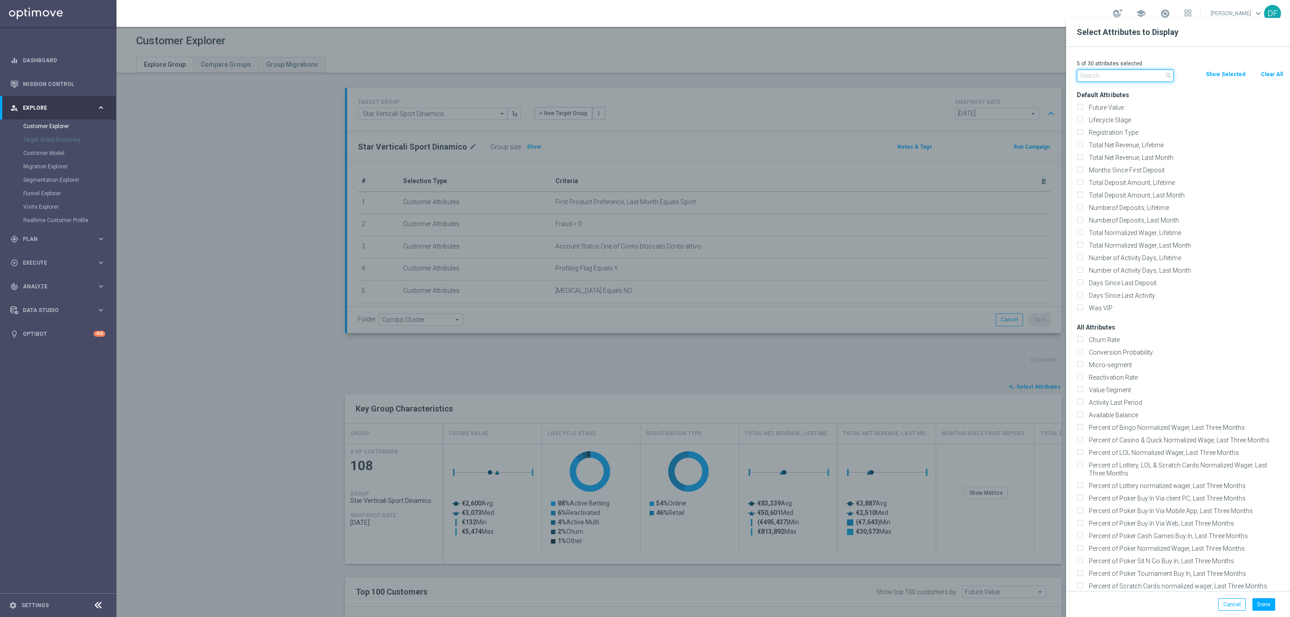
click at [1095, 74] on input "text" at bounding box center [1125, 75] width 97 height 13
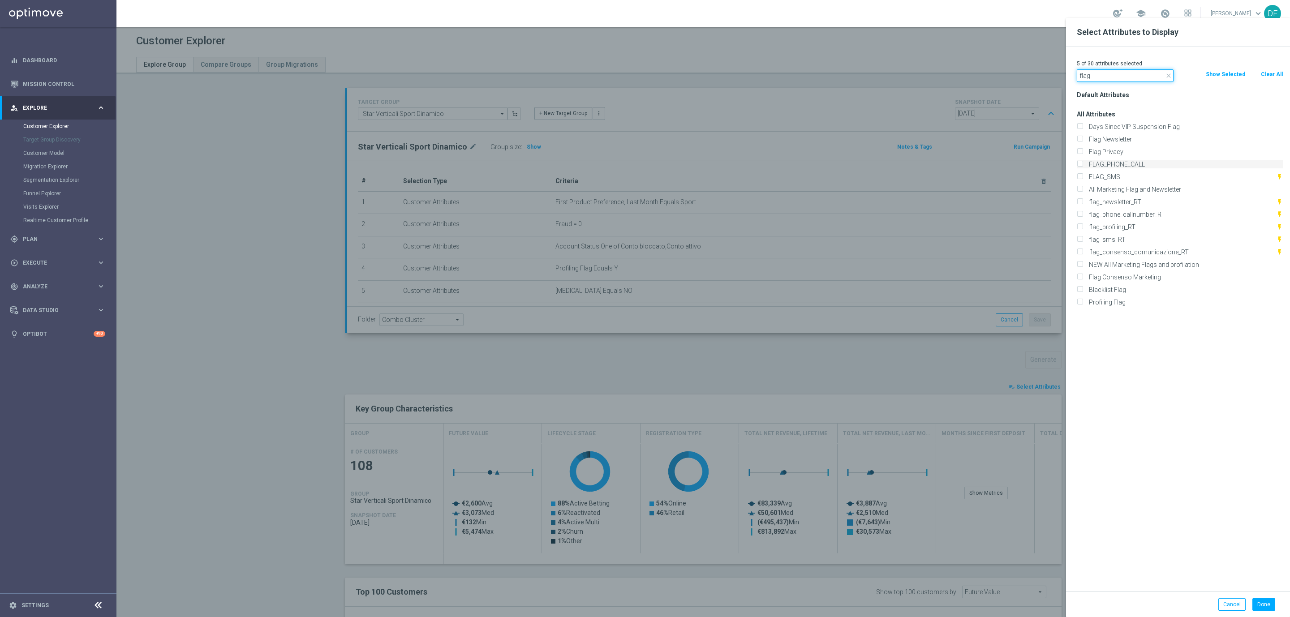
type input "flag"
click at [1079, 164] on input "FLAG_PHONE_CALL" at bounding box center [1080, 166] width 6 height 6
checkbox input "true"
click at [1077, 176] on input "FLAG_SMS" at bounding box center [1080, 178] width 6 height 6
checkbox input "true"
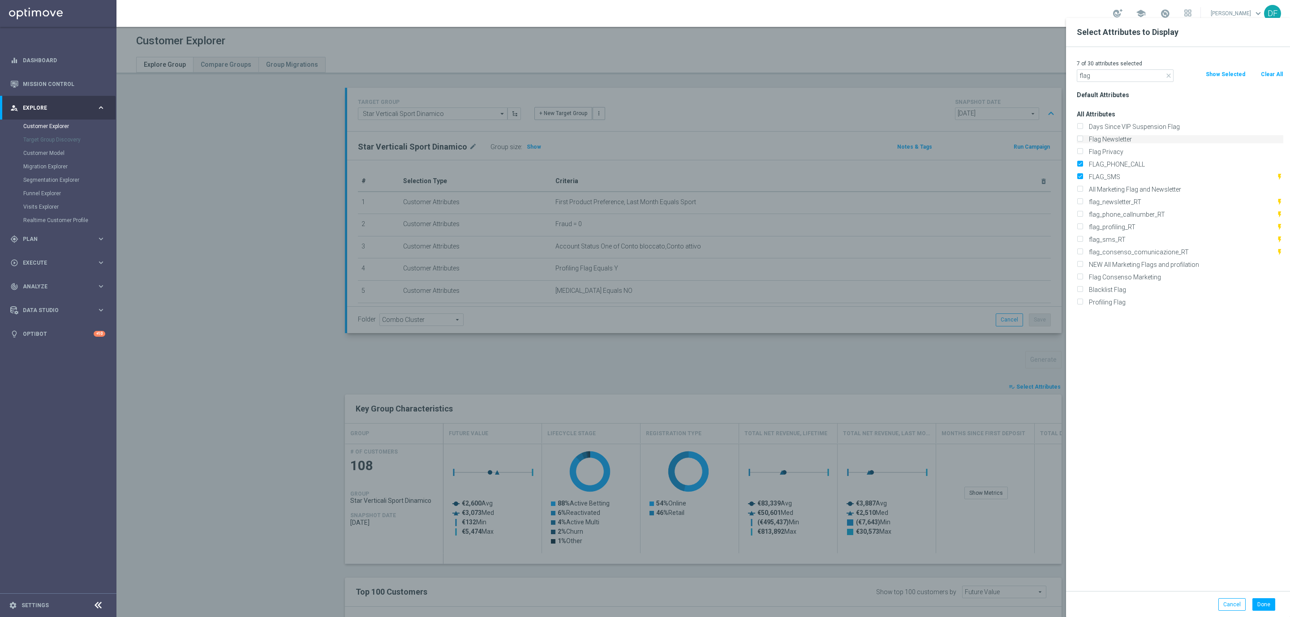
click at [1079, 137] on input "Flag Newsletter" at bounding box center [1080, 140] width 6 height 6
checkbox input "true"
click at [1264, 608] on button "Done" at bounding box center [1263, 604] width 23 height 13
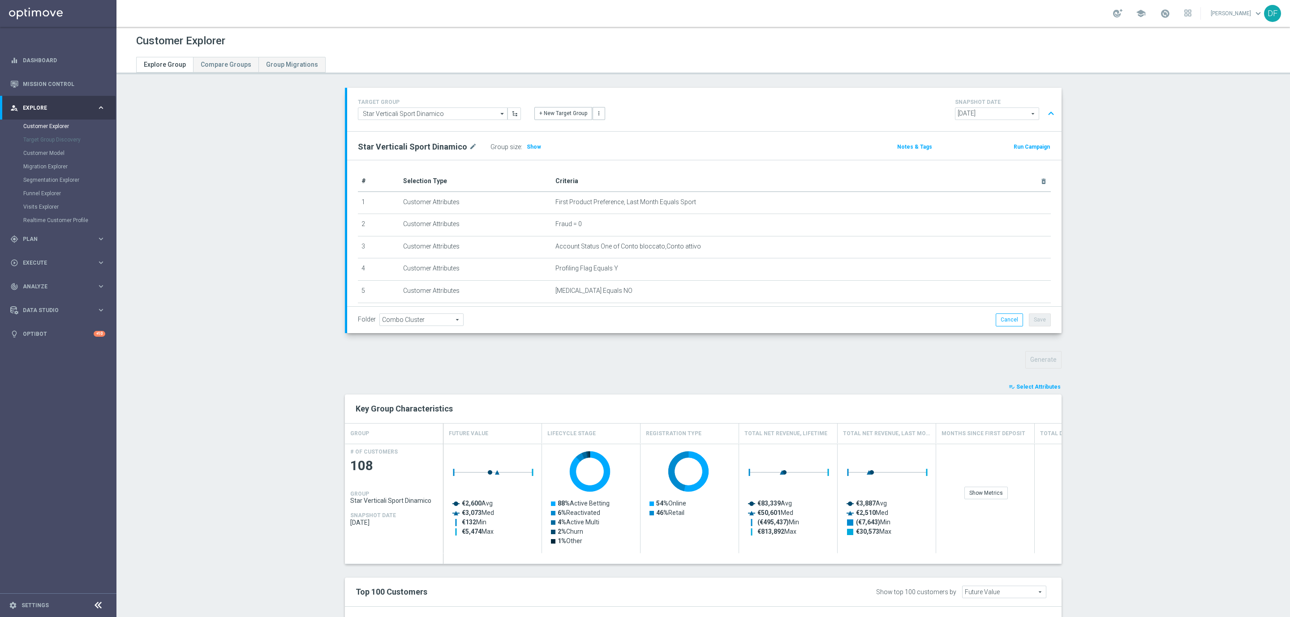
type input "Search"
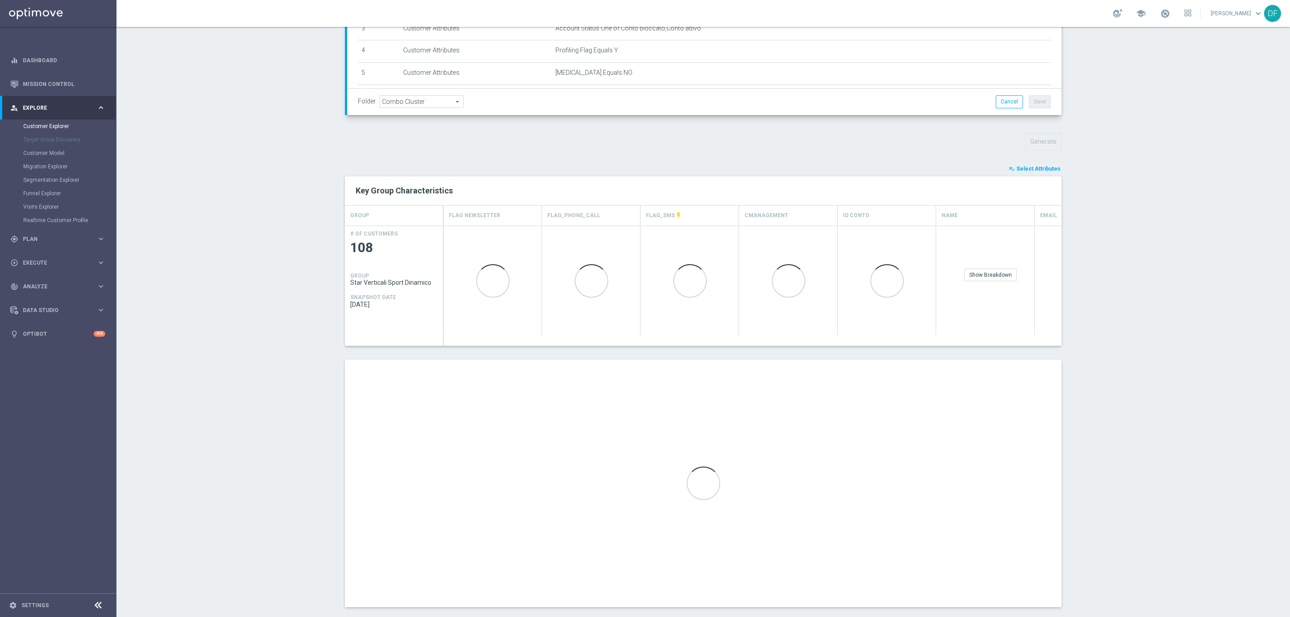
scroll to position [232, 0]
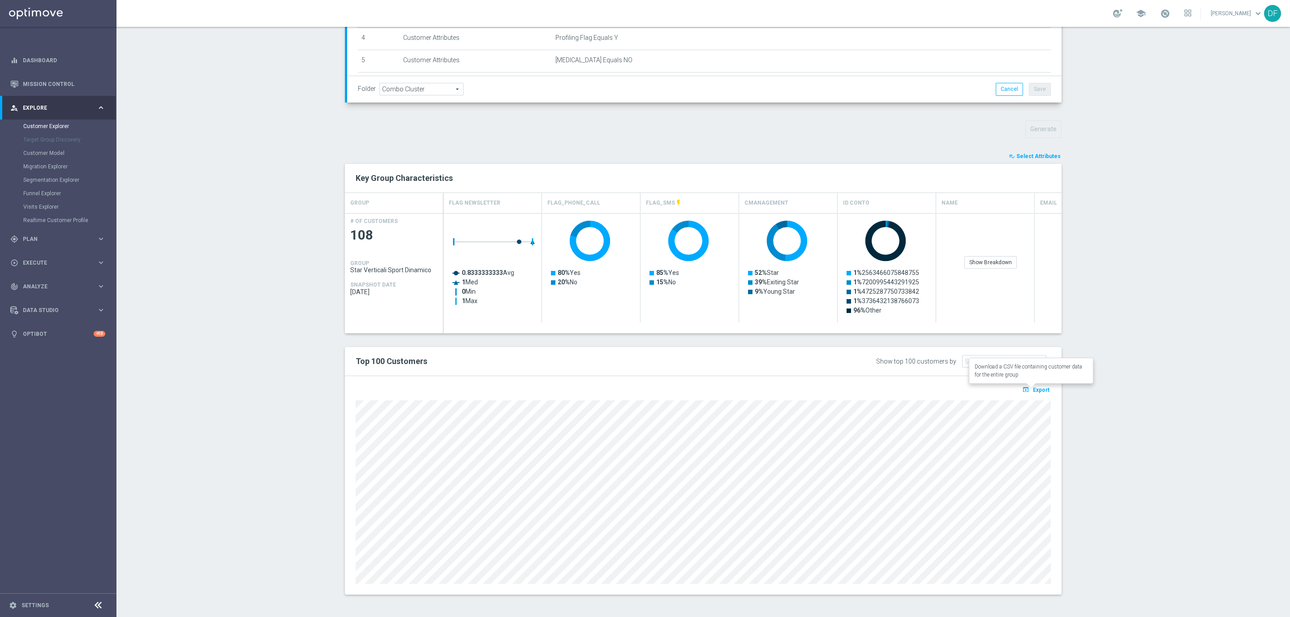
click at [1036, 391] on span "Export" at bounding box center [1041, 390] width 17 height 6
click at [1044, 156] on span "Select Attributes" at bounding box center [1038, 156] width 44 height 6
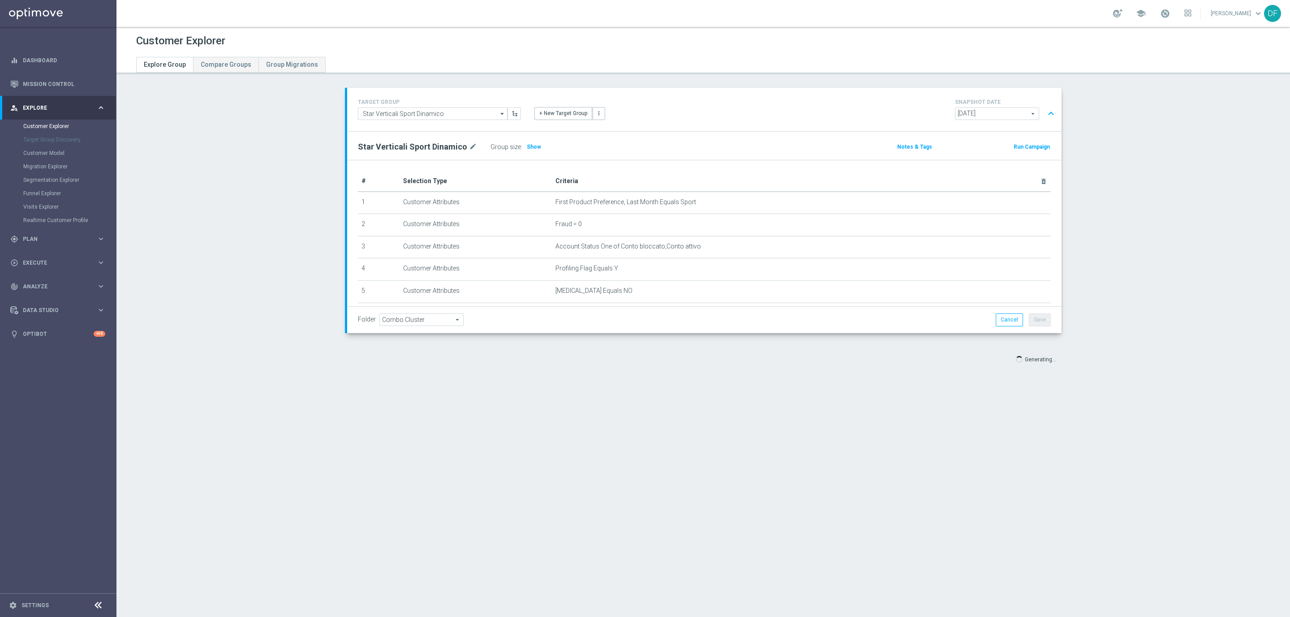
click at [1192, 333] on section "TARGET GROUP Star Verticali Sport Dinamico Star Verticali Sport Dinamico arrow_…" at bounding box center [702, 234] width 1173 height 293
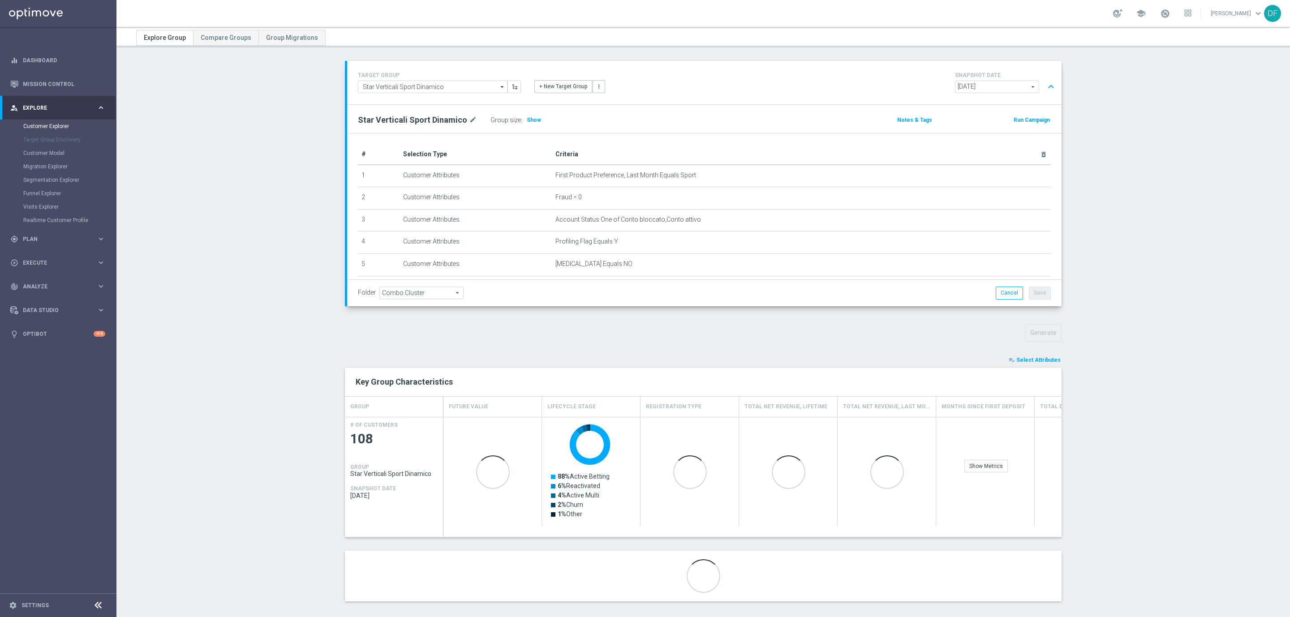
scroll to position [35, 0]
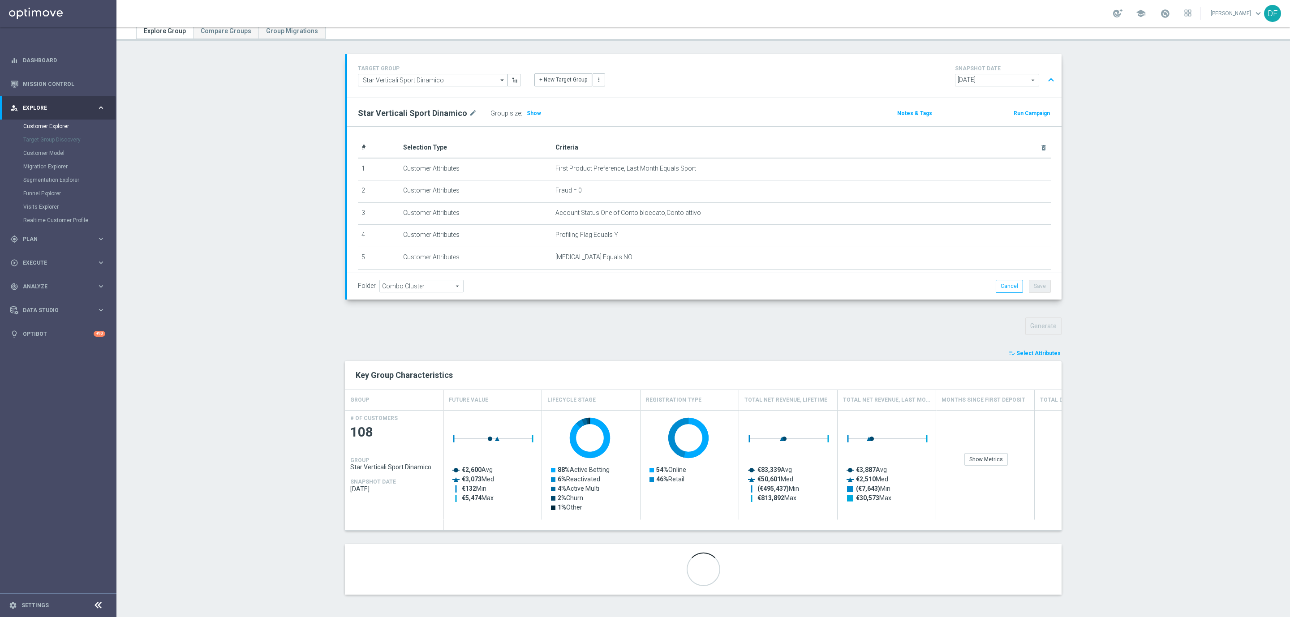
click at [1192, 333] on section "TARGET GROUP Star Verticali Sport Dinamico Star Verticali Sport Dinamico arrow_…" at bounding box center [702, 331] width 1173 height 554
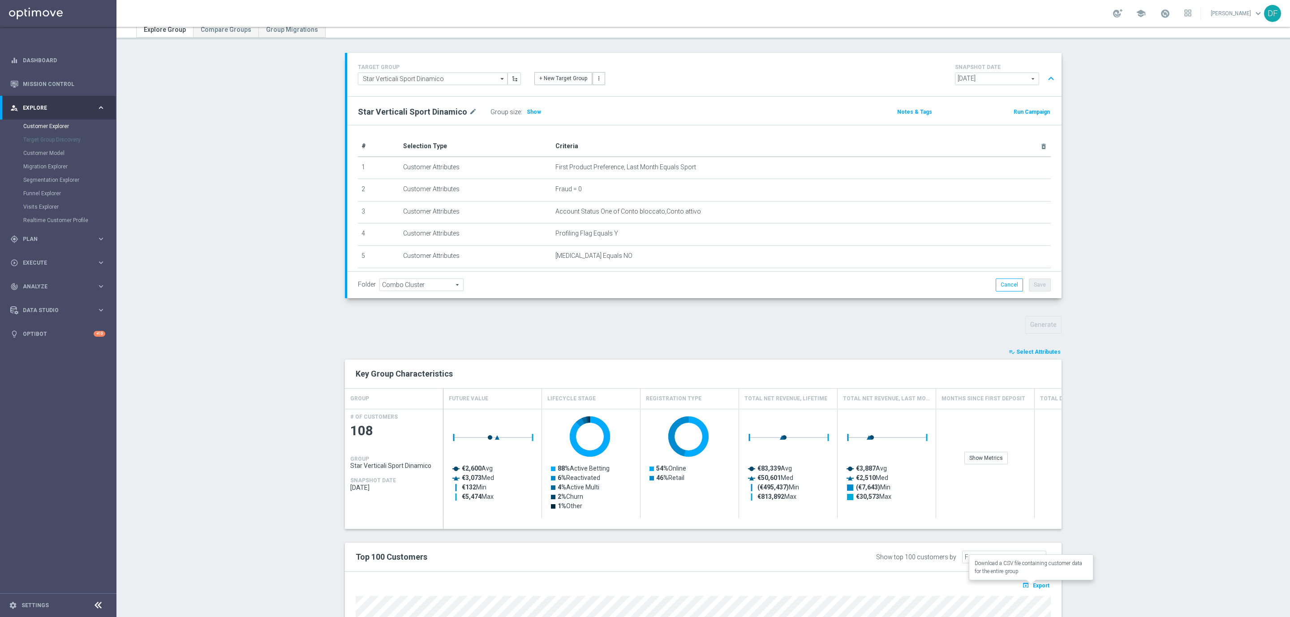
click at [1037, 588] on span "Export" at bounding box center [1041, 586] width 17 height 6
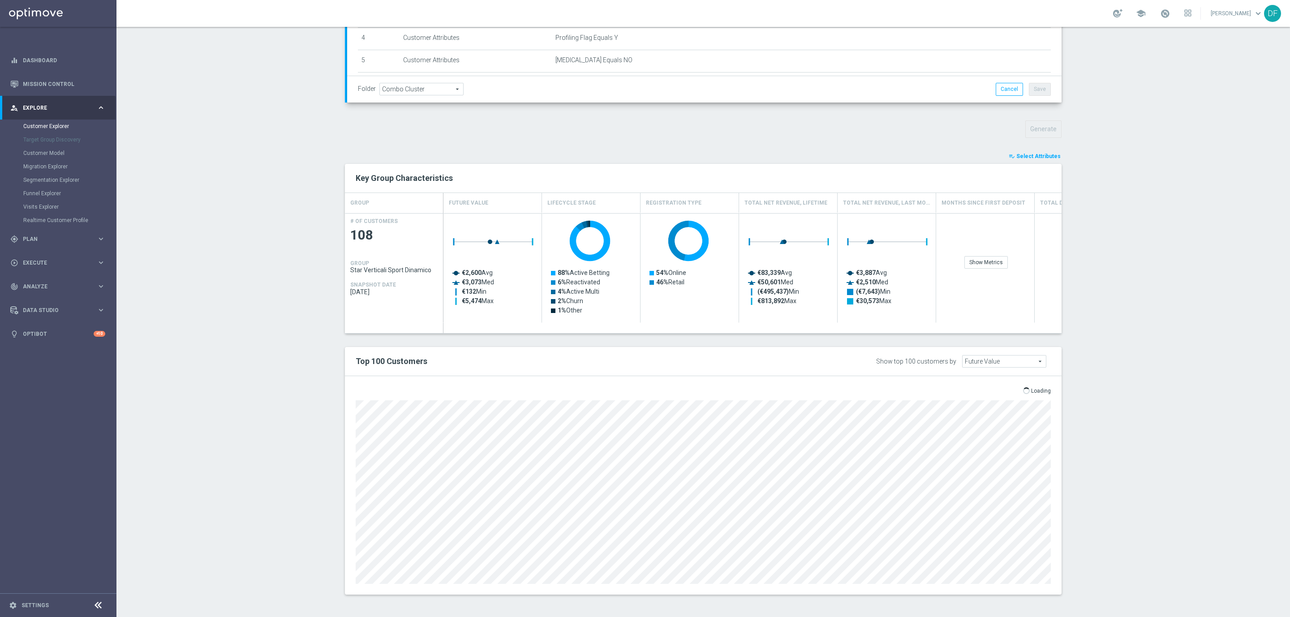
scroll to position [217, 0]
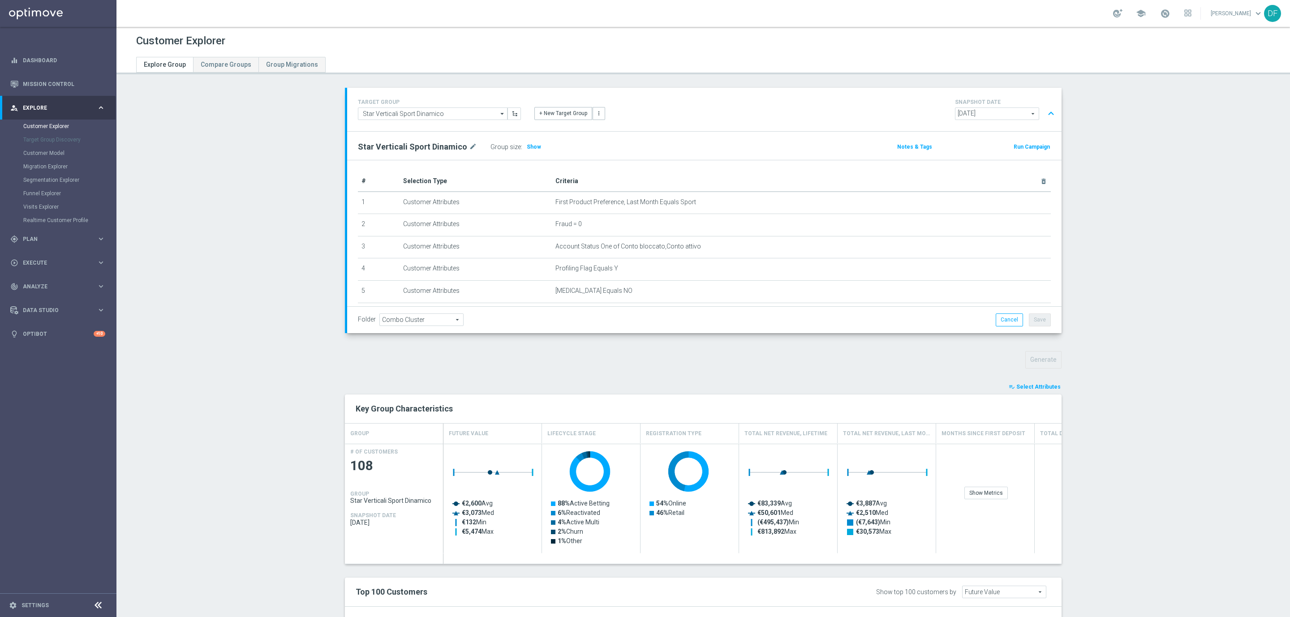
scroll to position [217, 0]
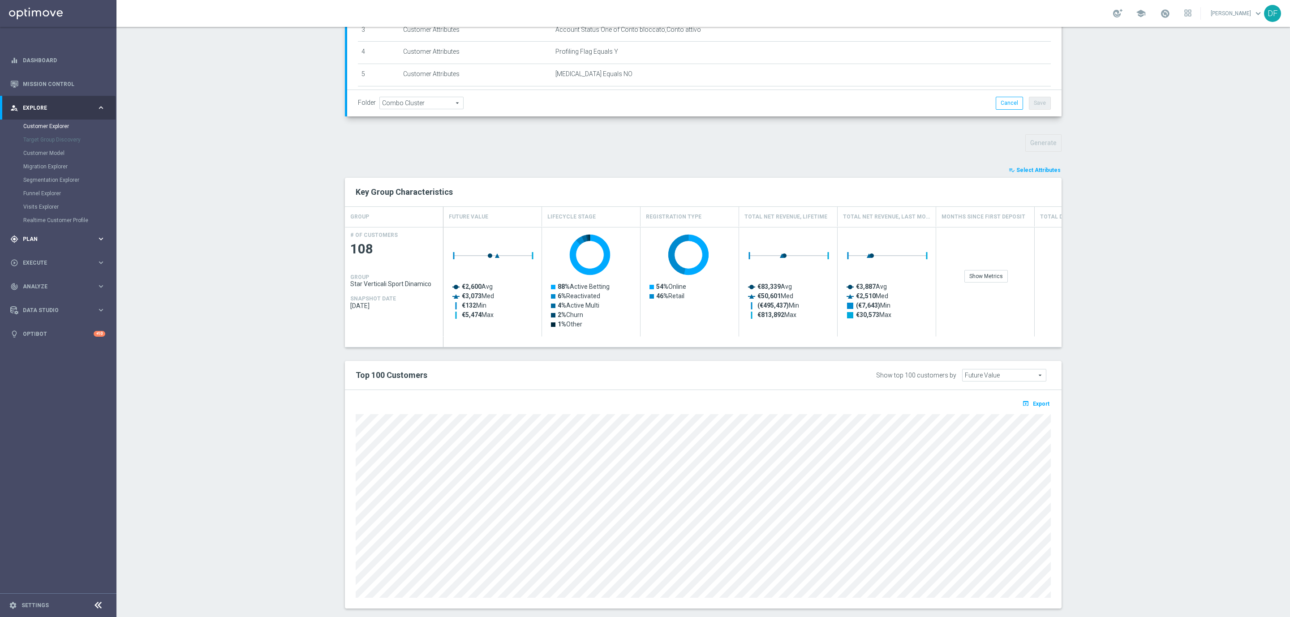
click at [36, 236] on span "Plan" at bounding box center [60, 238] width 74 height 5
click at [36, 184] on div "Streams" at bounding box center [69, 190] width 92 height 13
click at [35, 189] on link "Streams" at bounding box center [58, 190] width 70 height 7
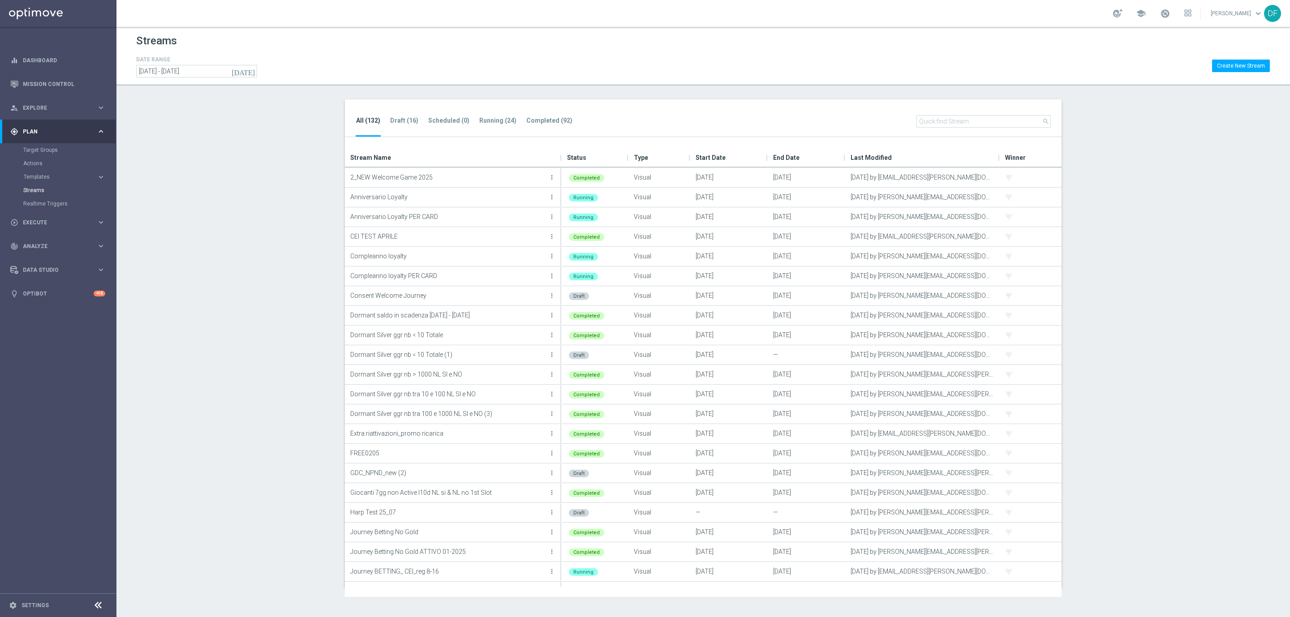
click at [930, 117] on input "text" at bounding box center [983, 121] width 134 height 13
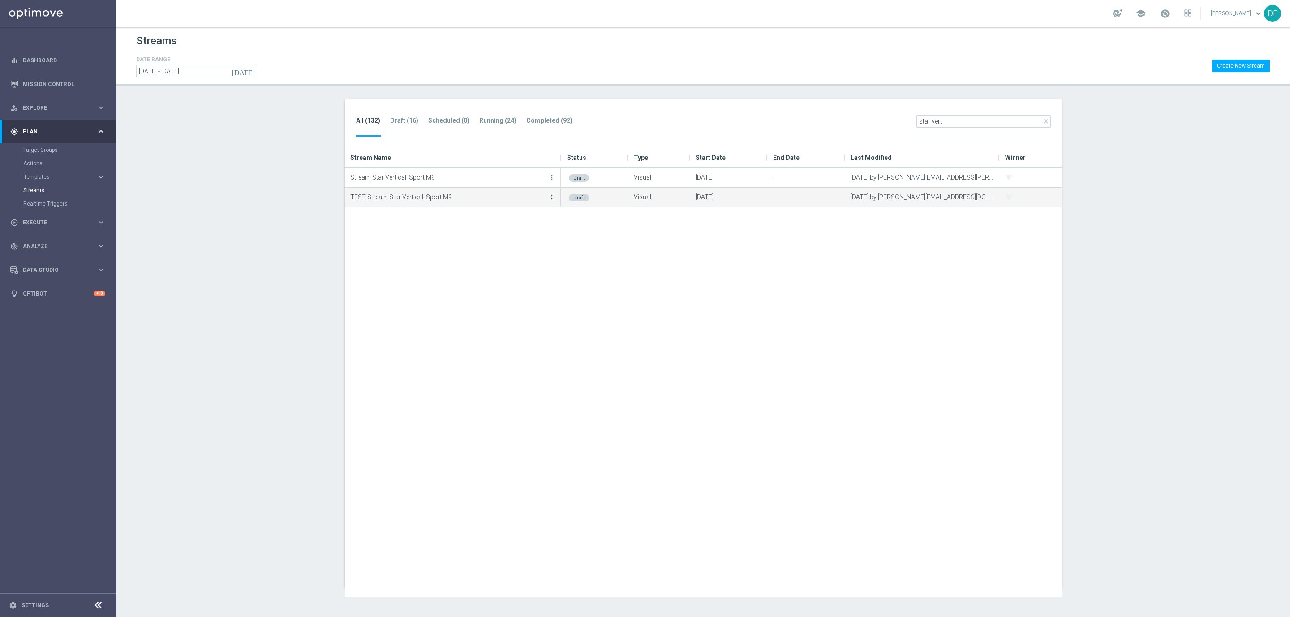
type input "star vert"
click at [551, 199] on icon "more_vert" at bounding box center [551, 196] width 7 height 7
click at [516, 207] on div "Edit" at bounding box center [516, 207] width 54 height 6
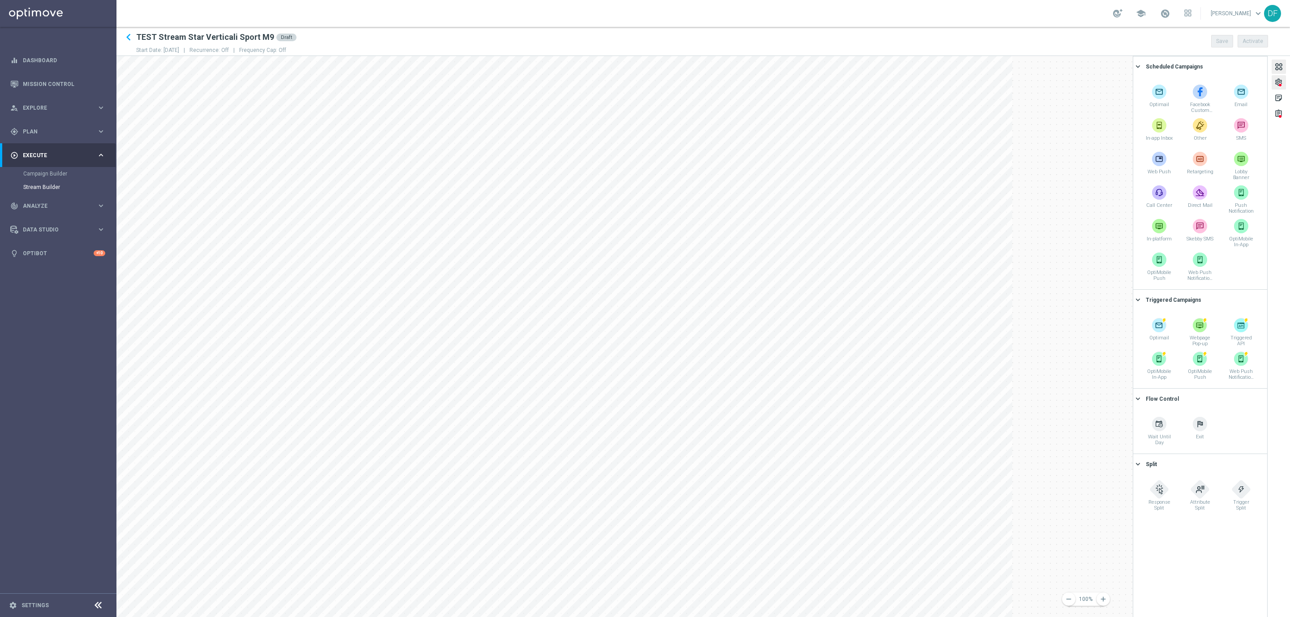
click at [1278, 82] on div "settings" at bounding box center [1278, 84] width 9 height 12
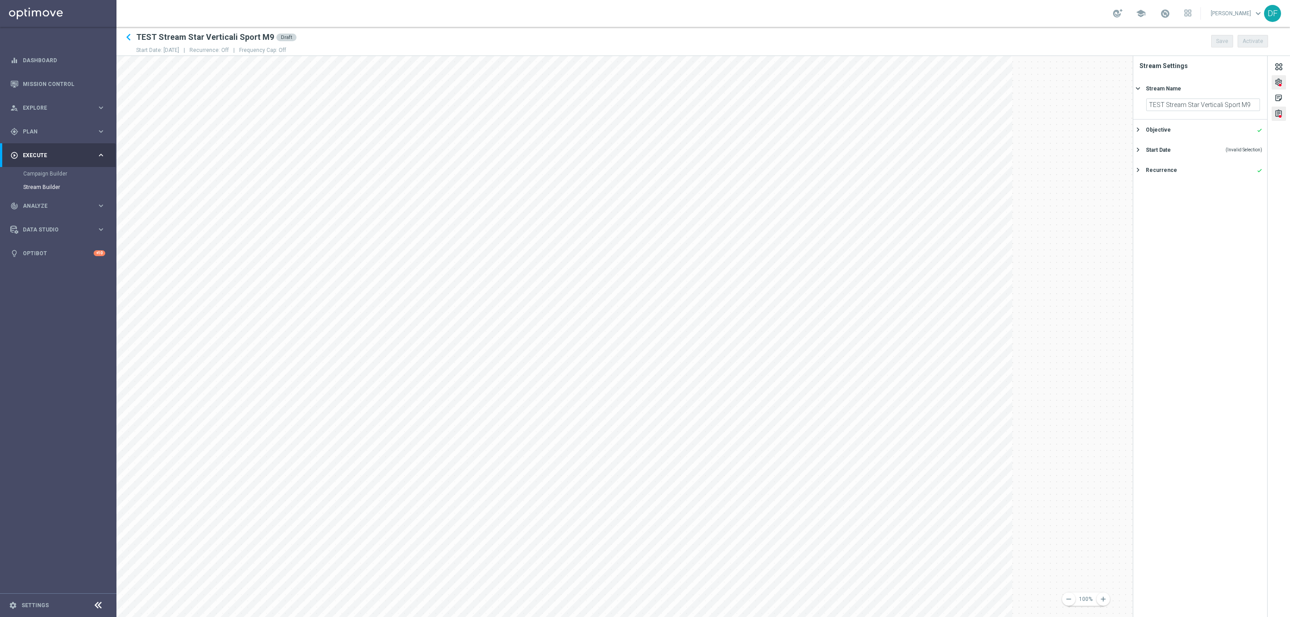
click at [1278, 114] on div at bounding box center [1279, 116] width 3 height 4
click at [1277, 84] on div "settings" at bounding box center [1278, 84] width 9 height 12
click at [1162, 15] on span at bounding box center [1165, 14] width 10 height 10
